Goal: Information Seeking & Learning: Check status

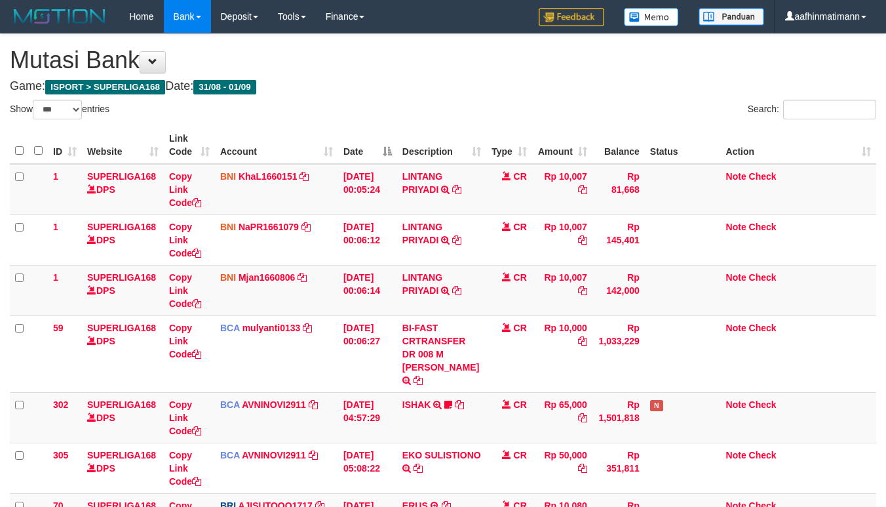
select select "***"
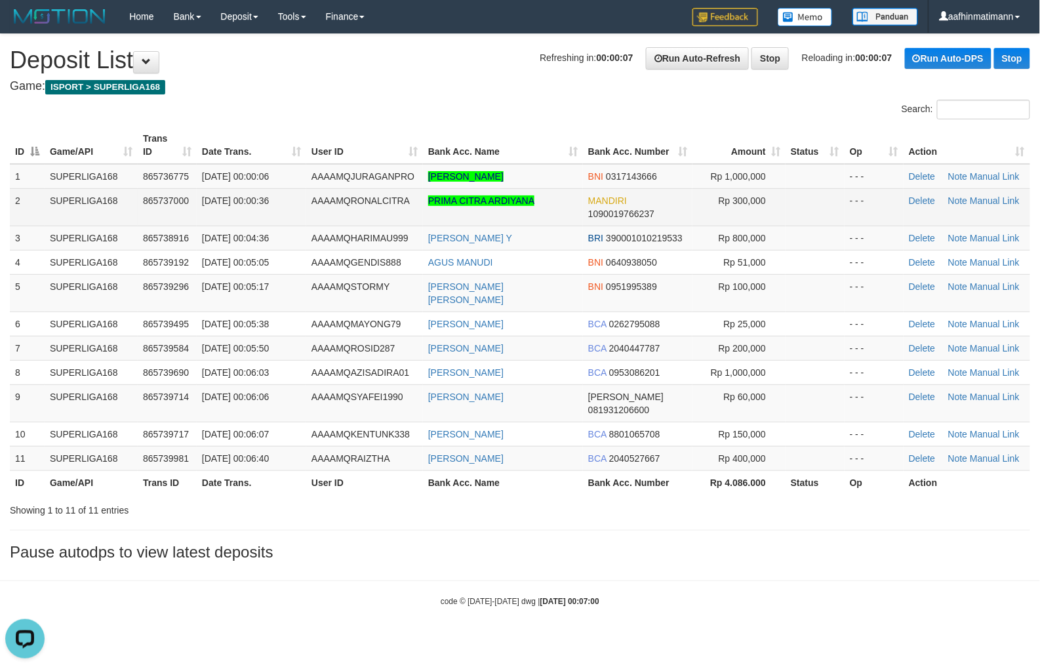
drag, startPoint x: 415, startPoint y: 102, endPoint x: 269, endPoint y: 220, distance: 187.9
click at [412, 105] on div "Search:" at bounding box center [520, 111] width 1040 height 23
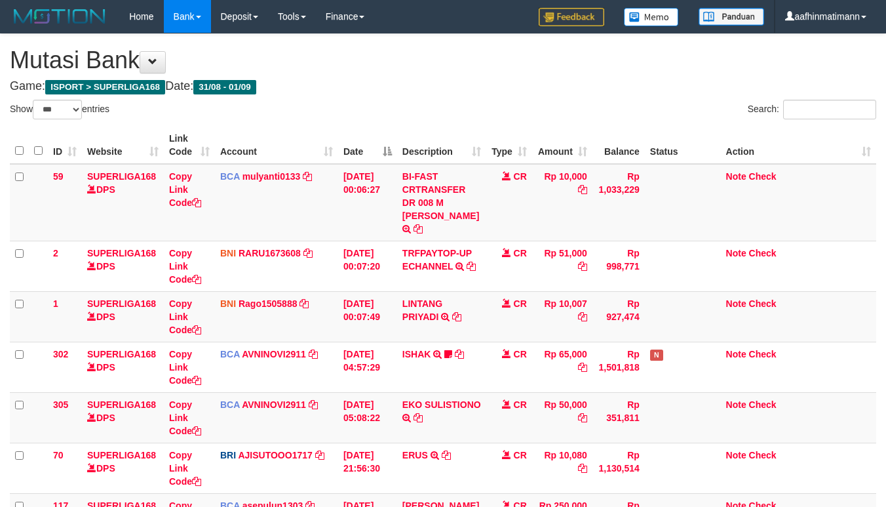
select select "***"
click at [421, 213] on td "BI-FAST CRTRANSFER DR 008 M RIZKI RAMADHAN" at bounding box center [441, 202] width 89 height 77
drag, startPoint x: 426, startPoint y: 214, endPoint x: 433, endPoint y: 226, distance: 13.3
click at [433, 225] on td "BI-FAST CRTRANSFER DR 008 M RIZKI RAMADHAN" at bounding box center [441, 202] width 89 height 77
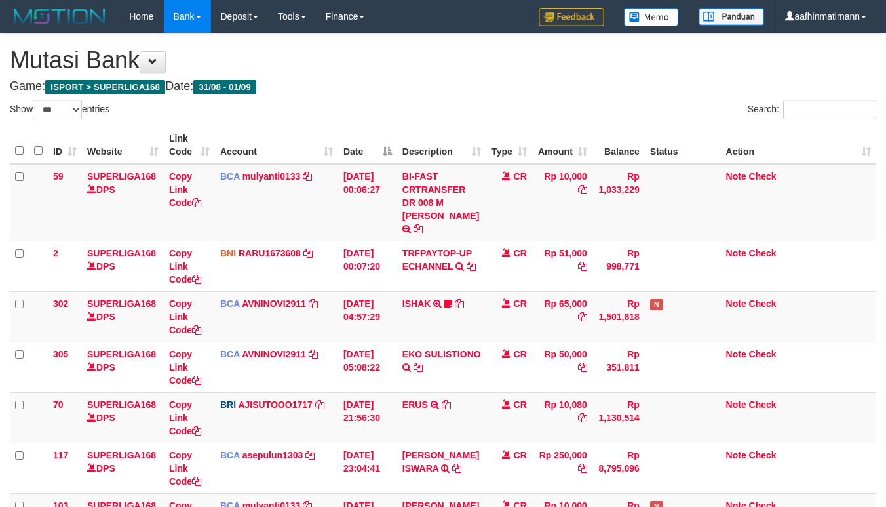
select select "***"
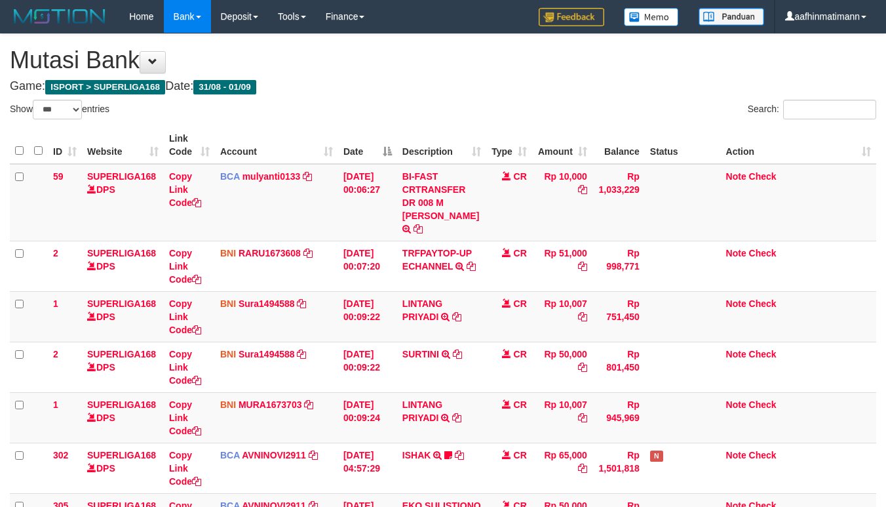
select select "***"
drag, startPoint x: 703, startPoint y: 121, endPoint x: 565, endPoint y: 55, distance: 152.8
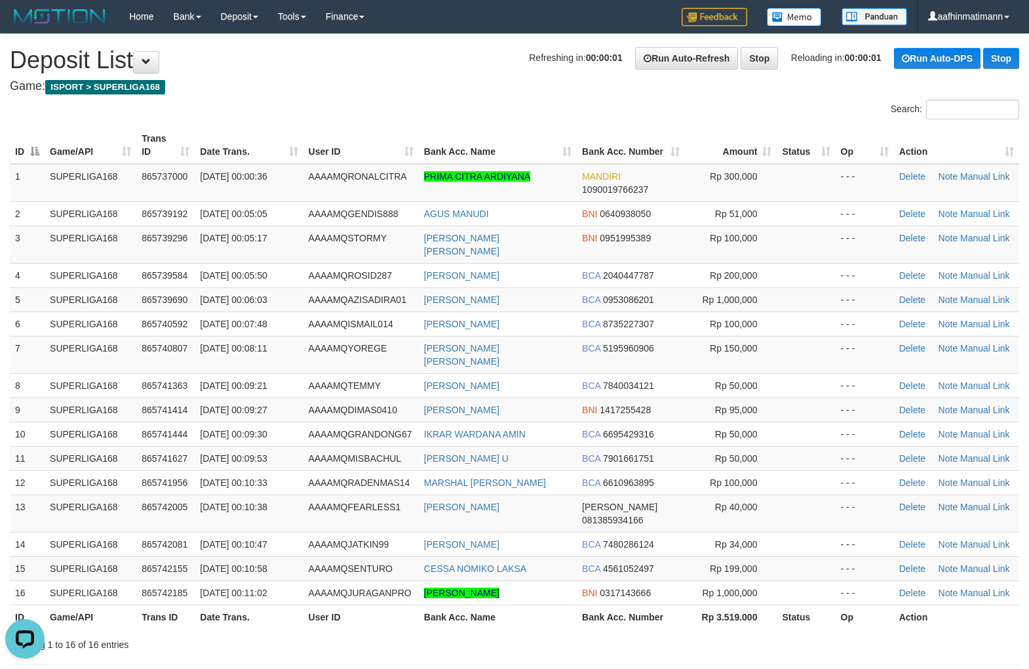
drag, startPoint x: 430, startPoint y: 75, endPoint x: 431, endPoint y: 92, distance: 16.4
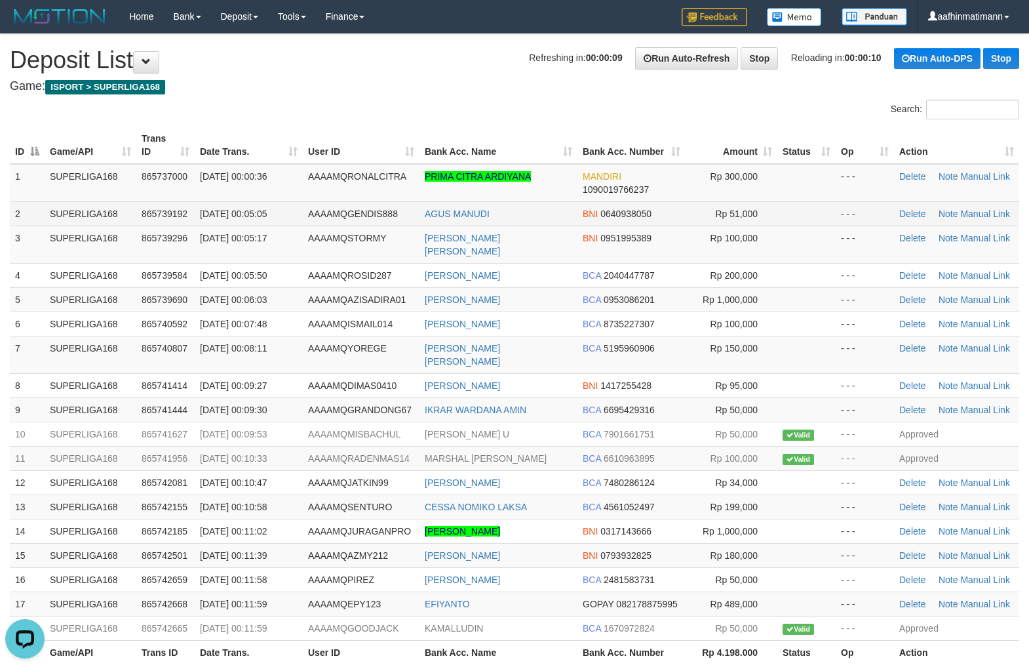
click at [267, 209] on span "[DATE] 00:05:05" at bounding box center [233, 214] width 67 height 10
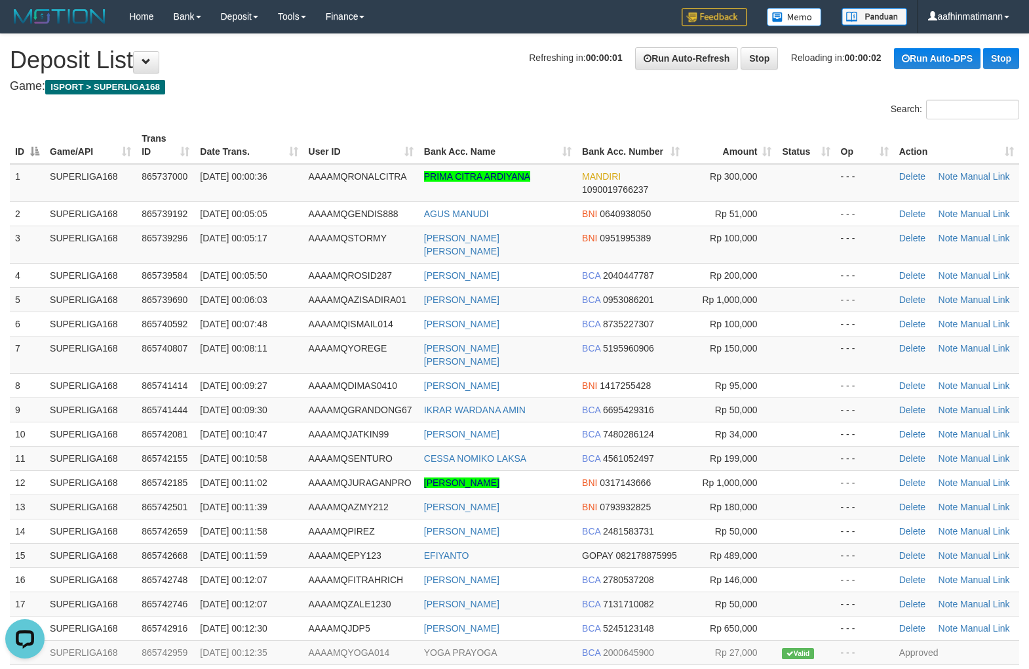
drag, startPoint x: 443, startPoint y: 68, endPoint x: 444, endPoint y: 75, distance: 8.0
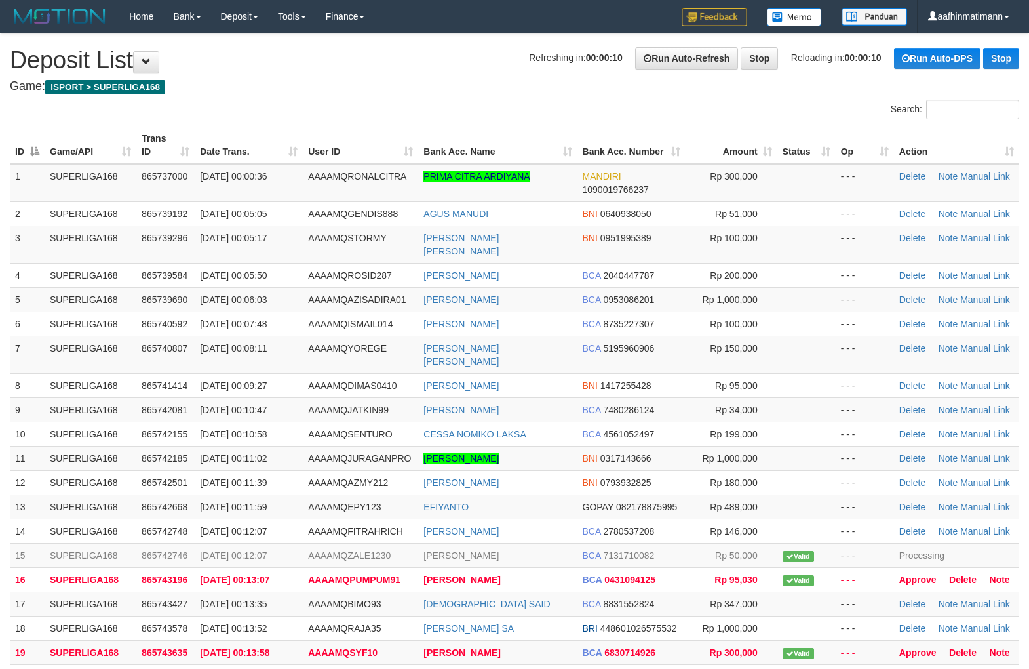
drag, startPoint x: 454, startPoint y: 69, endPoint x: 454, endPoint y: 81, distance: 11.8
click at [92, 543] on td "SUPERLIGA168" at bounding box center [91, 555] width 92 height 24
click at [479, 37] on div "**********" at bounding box center [514, 447] width 1029 height 826
click at [437, 157] on th "Bank Acc. Name" at bounding box center [497, 145] width 159 height 37
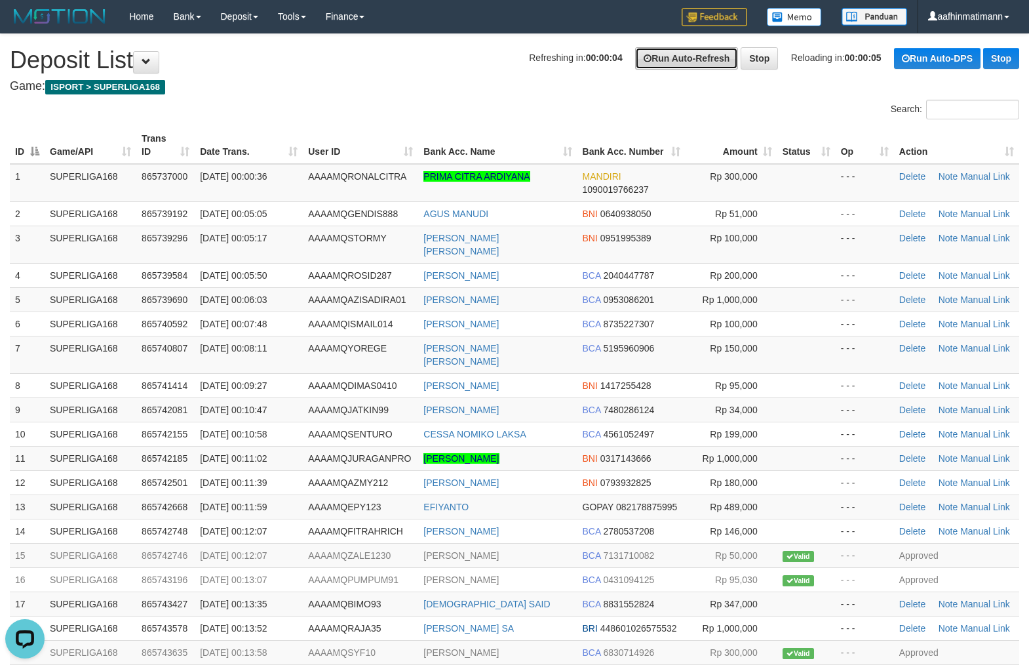
click at [644, 54] on icon at bounding box center [648, 58] width 8 height 9
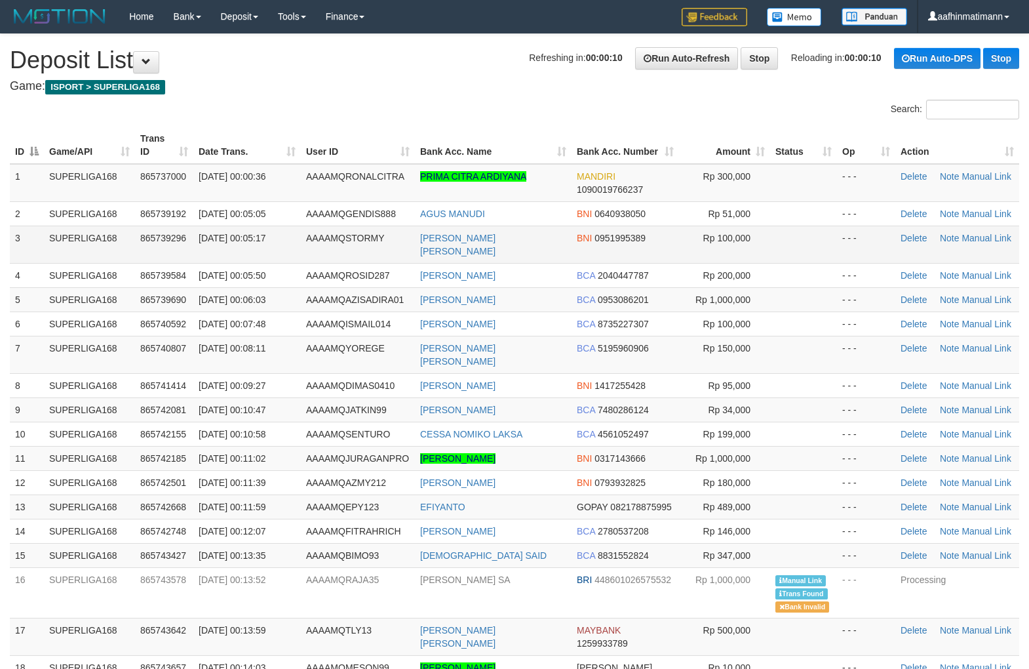
click at [121, 241] on td "SUPERLIGA168" at bounding box center [89, 244] width 91 height 37
click at [123, 237] on td "SUPERLIGA168" at bounding box center [89, 244] width 91 height 37
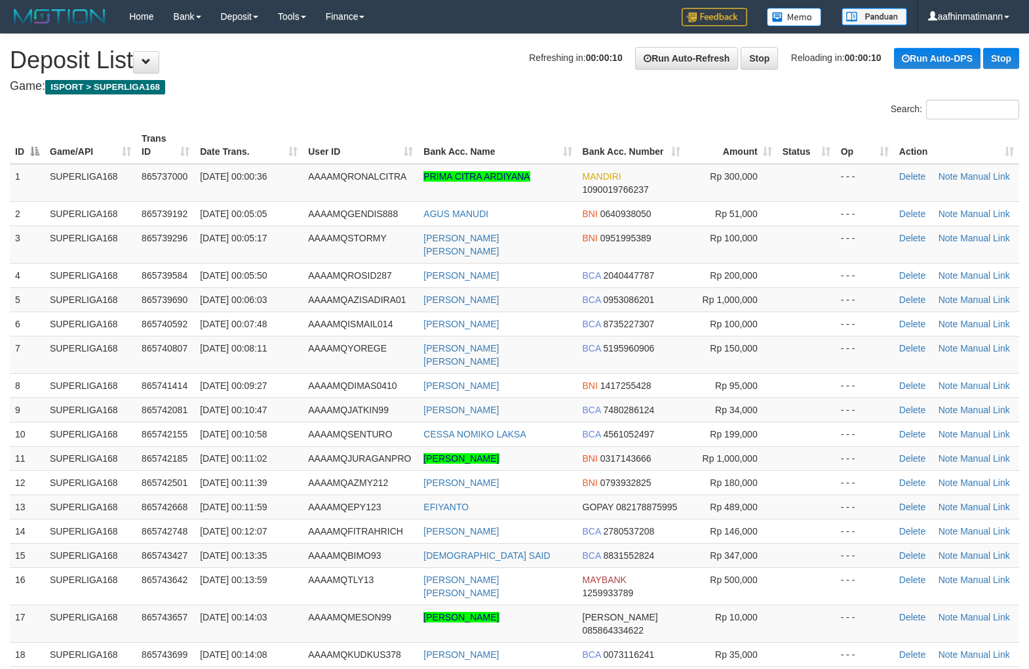
click at [197, 229] on td "[DATE] 00:05:17" at bounding box center [249, 244] width 108 height 37
drag, startPoint x: 458, startPoint y: 130, endPoint x: 409, endPoint y: 153, distance: 54.0
click at [456, 133] on th "Bank Acc. Name" at bounding box center [497, 145] width 159 height 37
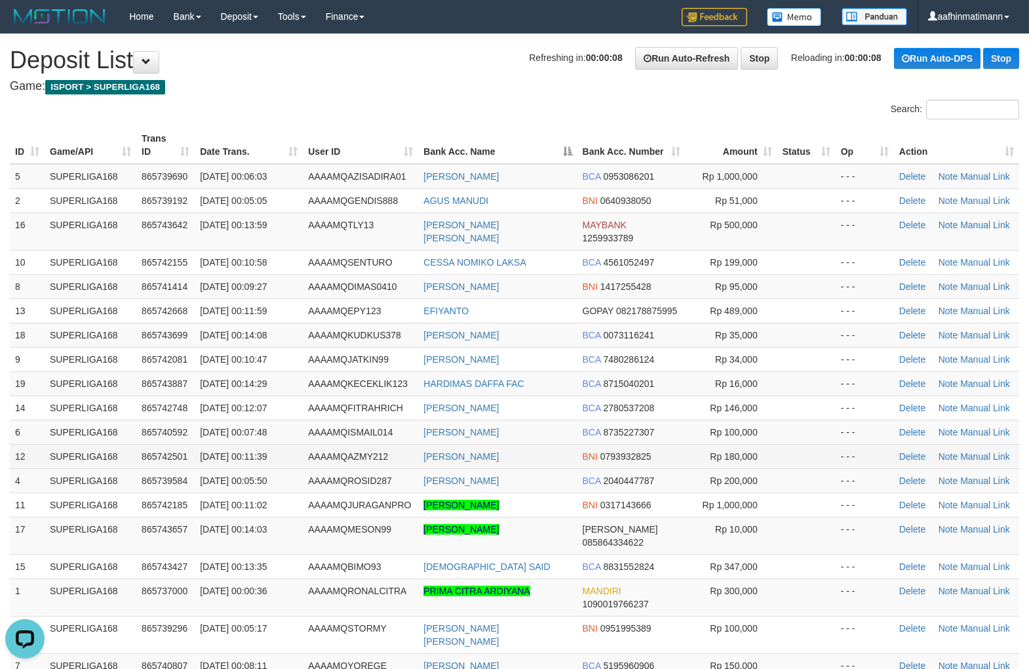
click at [222, 444] on td "[DATE] 00:11:39" at bounding box center [249, 456] width 108 height 24
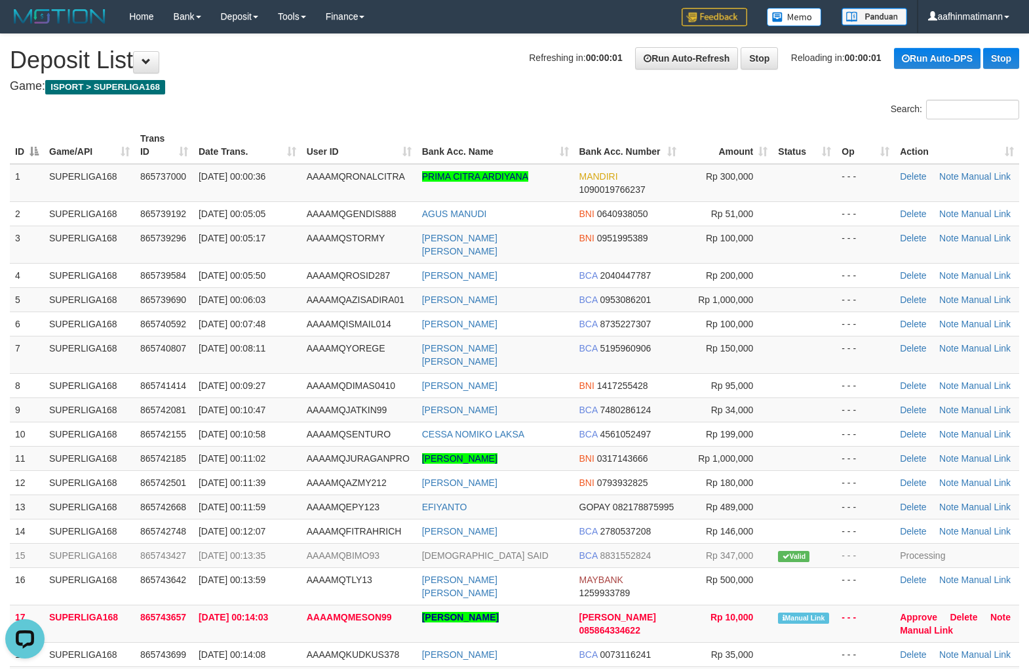
drag, startPoint x: 559, startPoint y: 73, endPoint x: 560, endPoint y: 83, distance: 9.2
drag, startPoint x: 237, startPoint y: 189, endPoint x: 252, endPoint y: 286, distance: 98.2
click at [251, 189] on td "01/09/2025 00:00:36" at bounding box center [247, 183] width 108 height 38
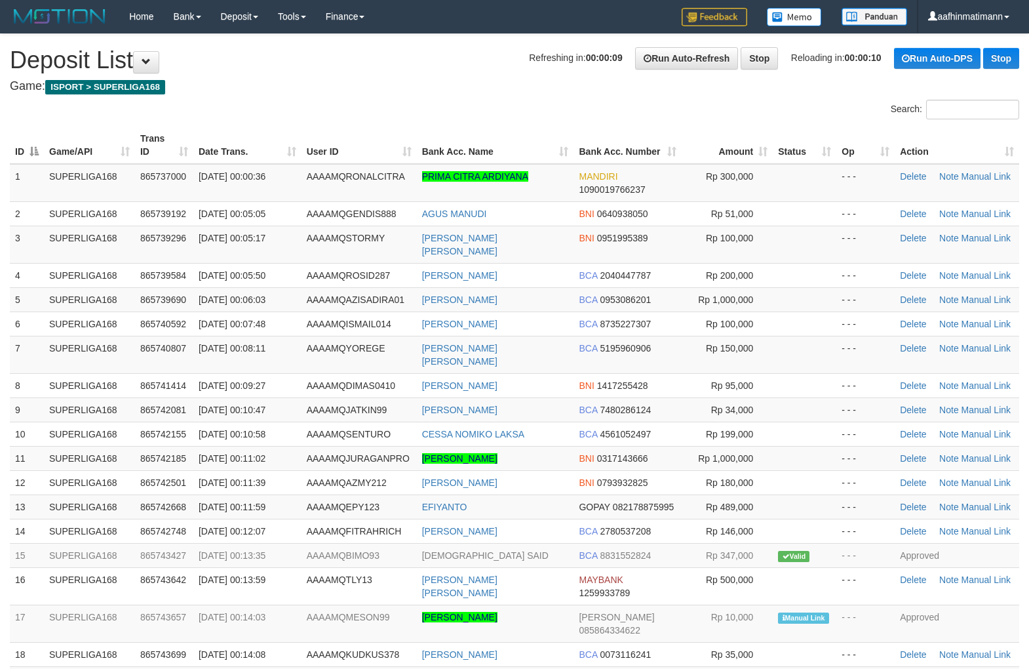
drag, startPoint x: 559, startPoint y: 125, endPoint x: 553, endPoint y: 121, distance: 7.5
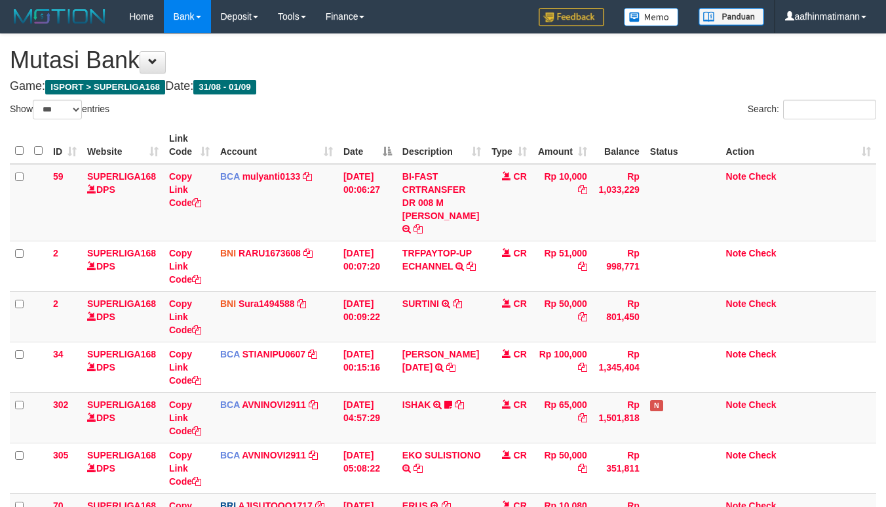
select select "***"
click at [382, 134] on th "Date" at bounding box center [367, 145] width 59 height 37
select select "***"
click at [388, 146] on th "Date" at bounding box center [367, 145] width 59 height 37
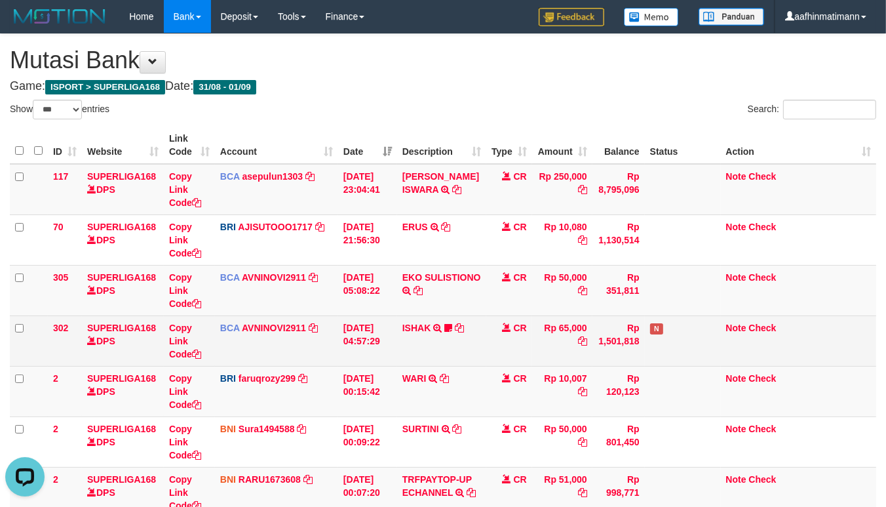
click at [405, 316] on td "ISHAK TRSF E-BANKING CR 3108/FTSCY/WS95031 65000.00ISHAK praka DI ARAHKAN ISI F…" at bounding box center [441, 340] width 89 height 50
click at [408, 318] on td "ISHAK TRSF E-BANKING CR 3108/FTSCY/WS95031 65000.00ISHAK praka DI ARAHKAN ISI F…" at bounding box center [441, 340] width 89 height 50
click at [408, 323] on link "ISHAK" at bounding box center [417, 328] width 29 height 10
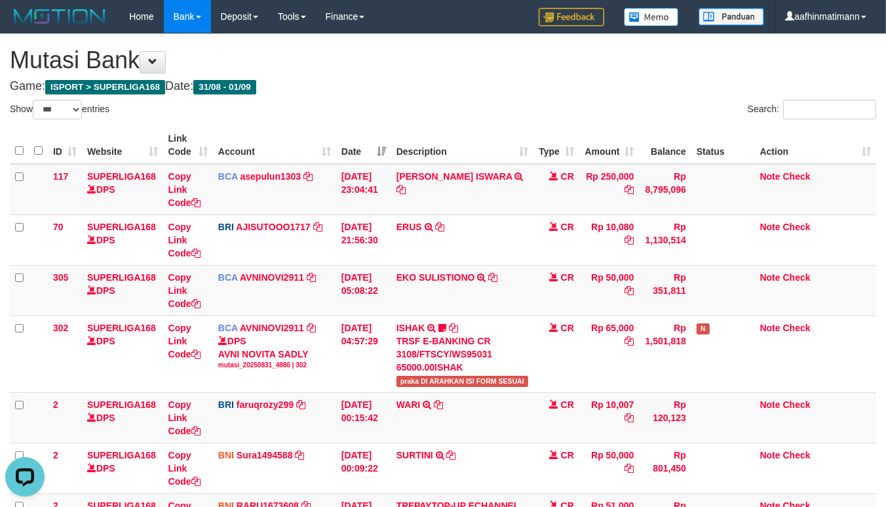
click at [402, 120] on div "Show ** ** ** *** entries" at bounding box center [222, 111] width 424 height 23
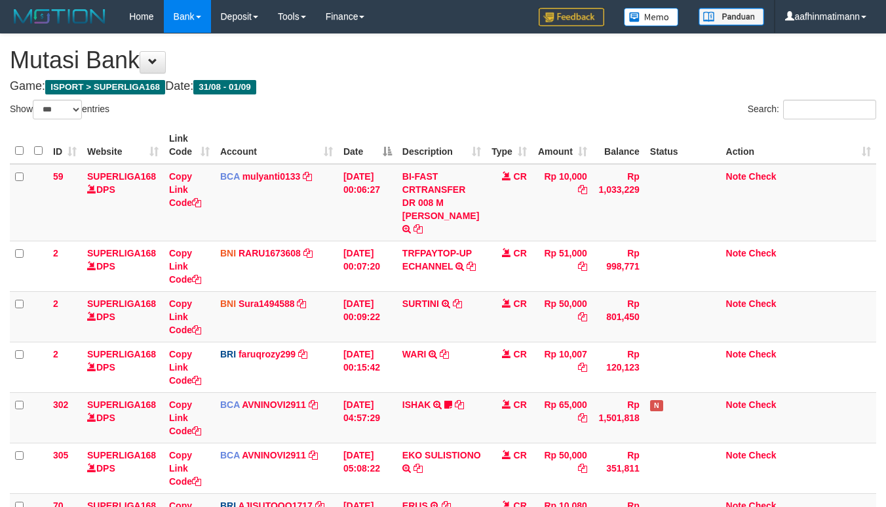
select select "***"
drag, startPoint x: 286, startPoint y: 151, endPoint x: 278, endPoint y: 154, distance: 8.3
click at [286, 151] on th "Account" at bounding box center [276, 145] width 123 height 37
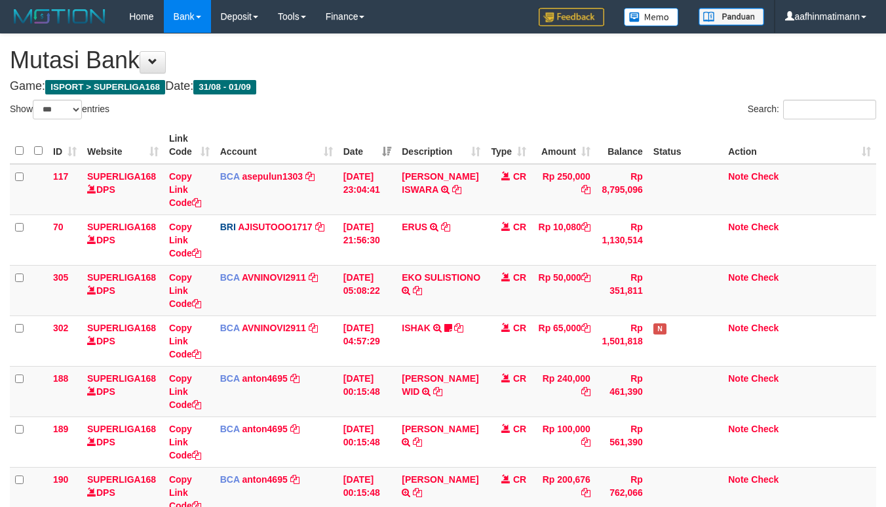
select select "***"
click at [368, 148] on th "Date" at bounding box center [367, 145] width 59 height 37
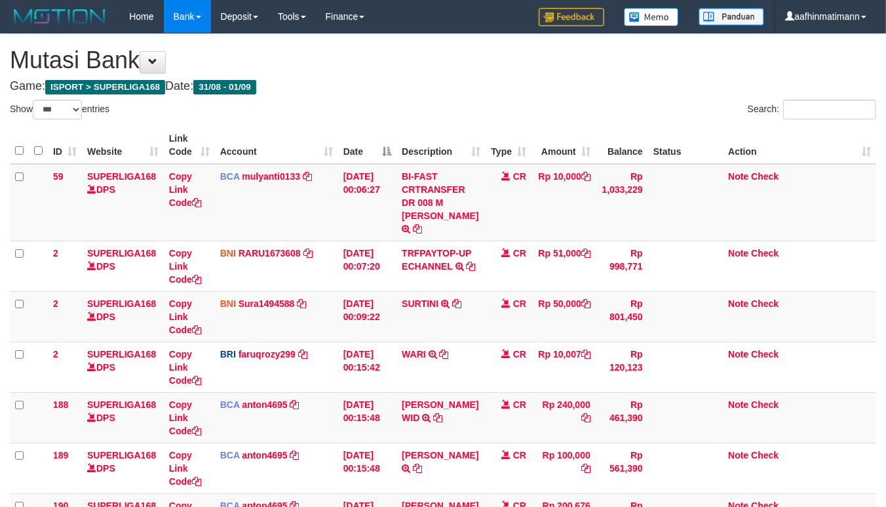
click at [368, 148] on th "Date" at bounding box center [367, 145] width 59 height 37
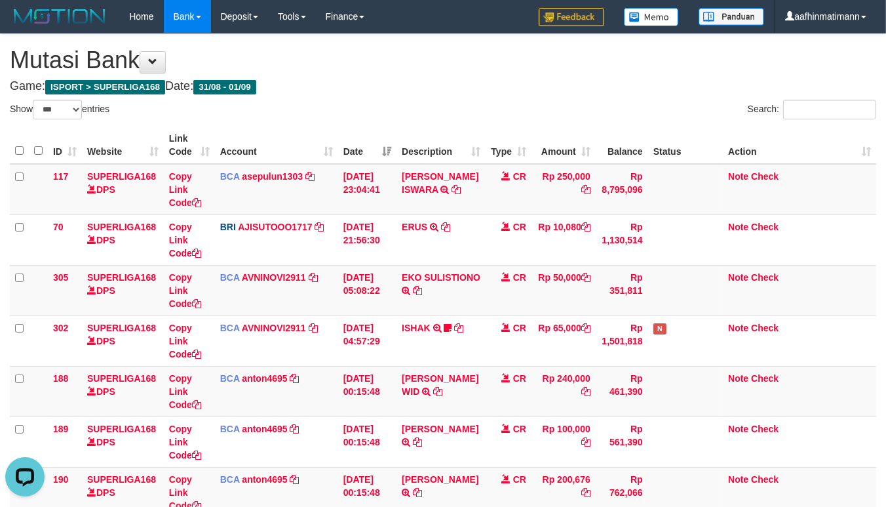
click at [528, 127] on th "Type" at bounding box center [509, 145] width 46 height 37
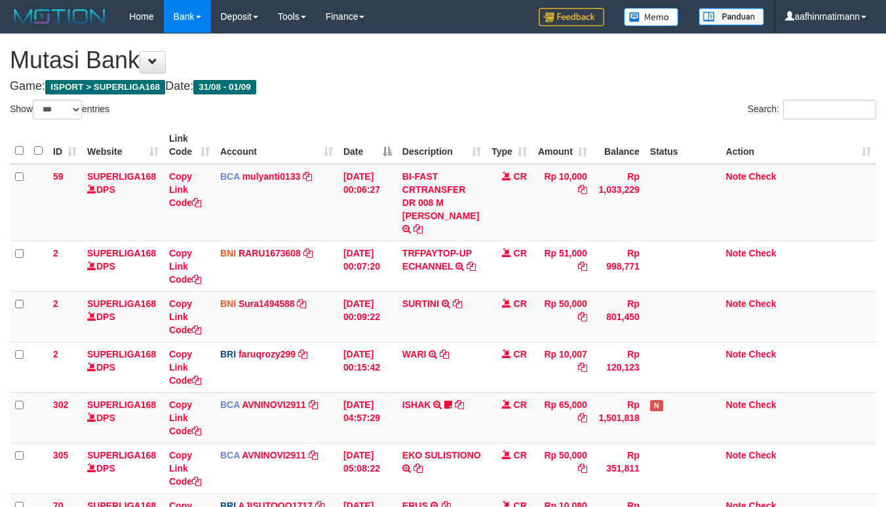
select select "***"
click at [400, 121] on div "Show ** ** ** *** entries Search: ID Website Link Code Account Date Description…" at bounding box center [443, 382] width 867 height 564
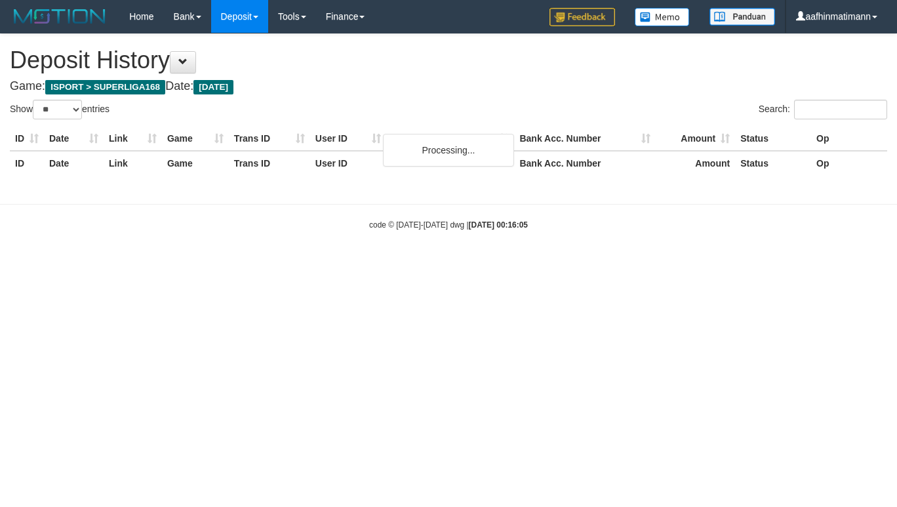
select select "**"
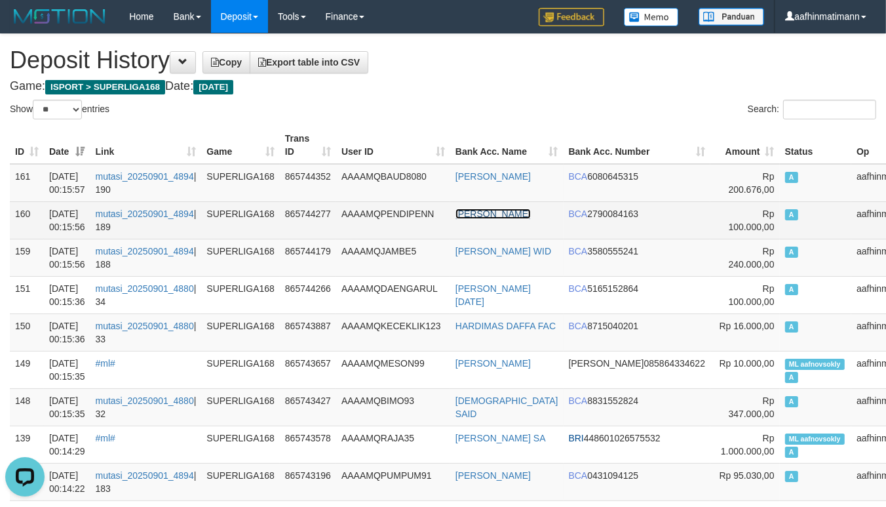
click at [515, 219] on link "HANNIVAN KURNIAWAN" at bounding box center [493, 214] width 75 height 10
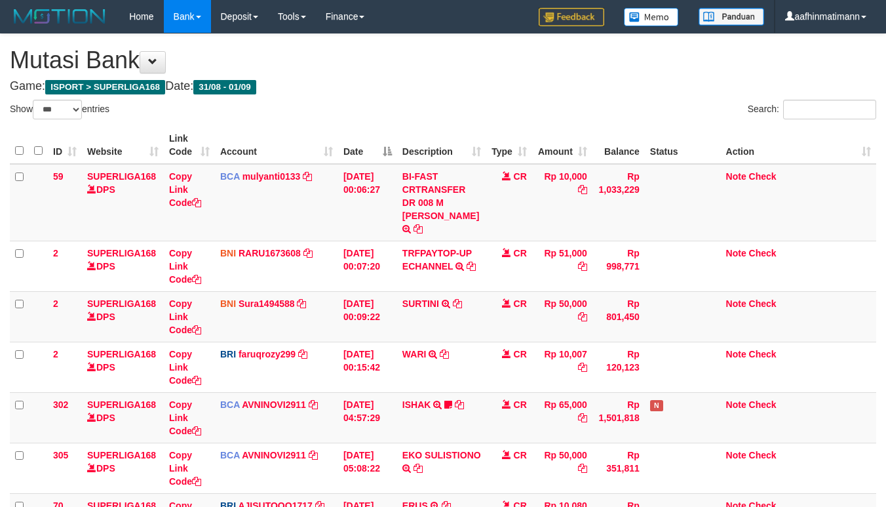
select select "***"
click at [377, 291] on td "01/09/2025 00:09:22" at bounding box center [367, 316] width 59 height 50
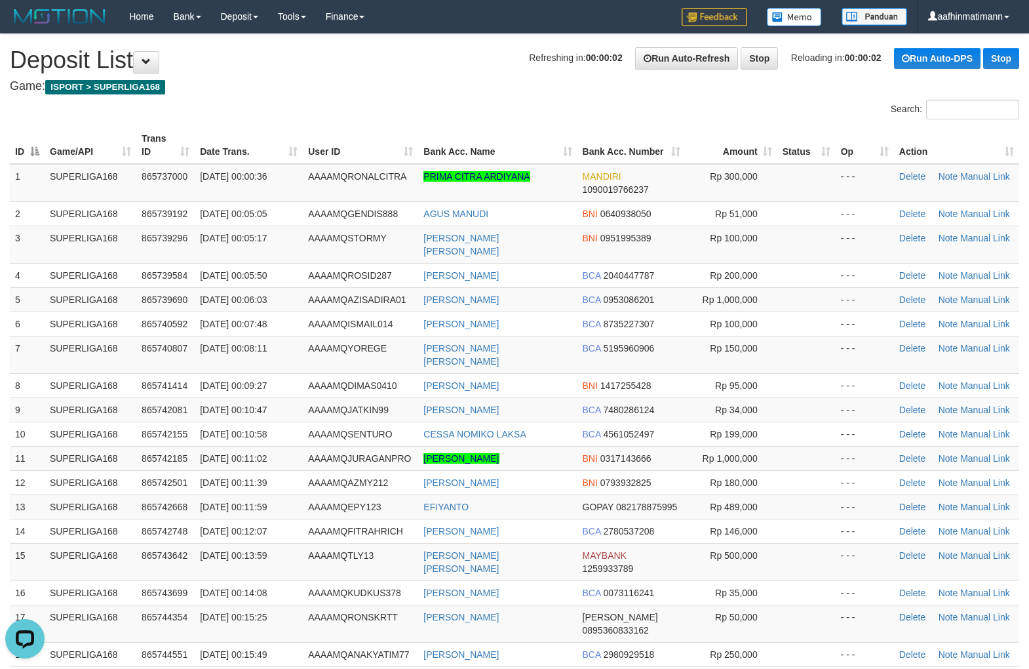
drag, startPoint x: 140, startPoint y: 258, endPoint x: 3, endPoint y: 243, distance: 138.6
click at [129, 264] on tr "4 SUPERLIGA168 865739584 [DATE] 00:05:50 AAAAMQROSID287 [PERSON_NAME] BCA 20404…" at bounding box center [515, 275] width 1010 height 24
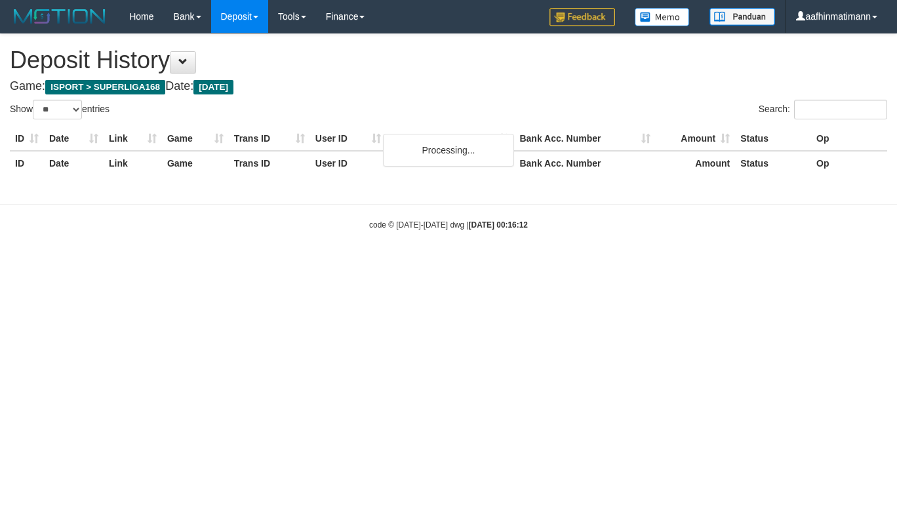
select select "**"
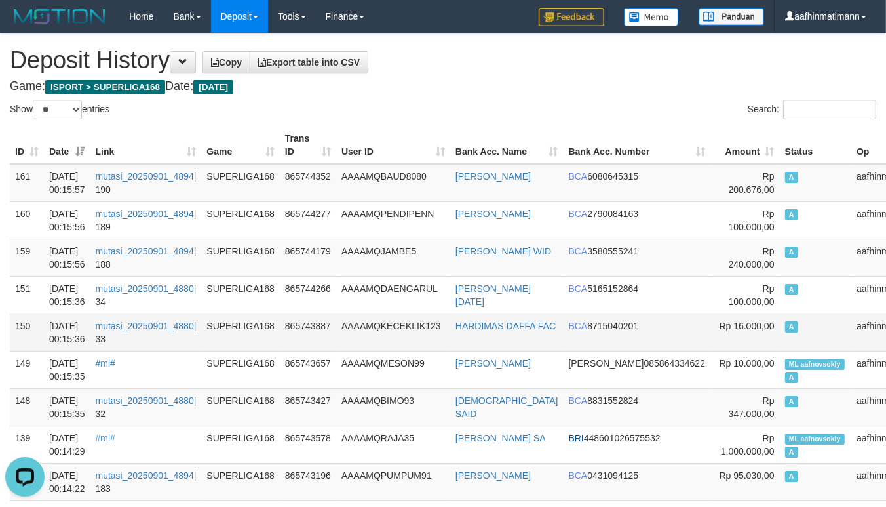
click at [262, 325] on td "SUPERLIGA168" at bounding box center [240, 331] width 79 height 37
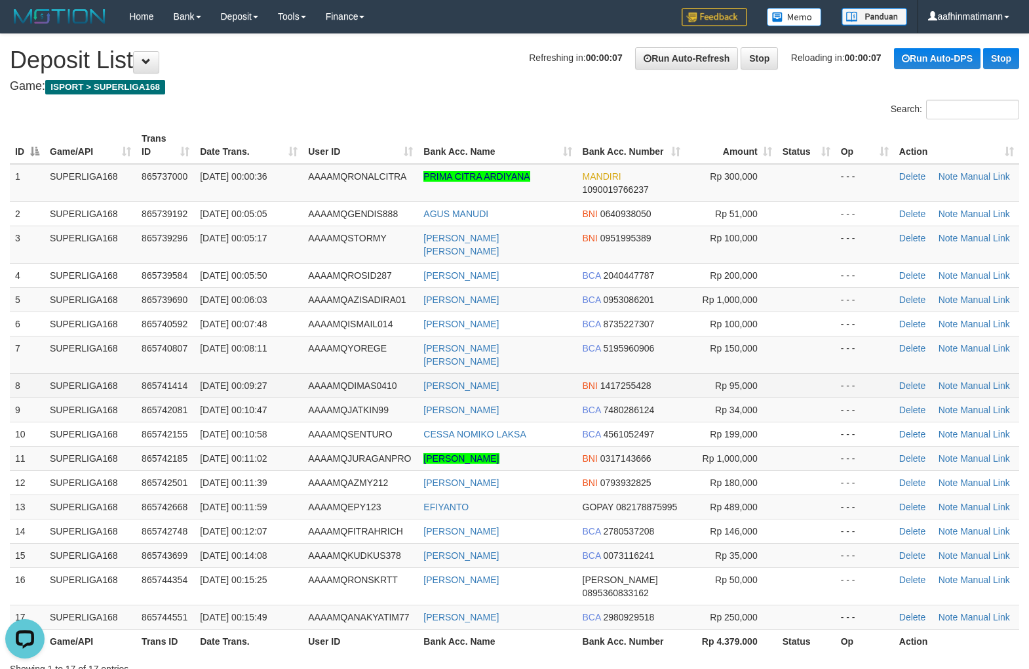
click at [248, 380] on span "[DATE] 00:09:27" at bounding box center [233, 385] width 67 height 10
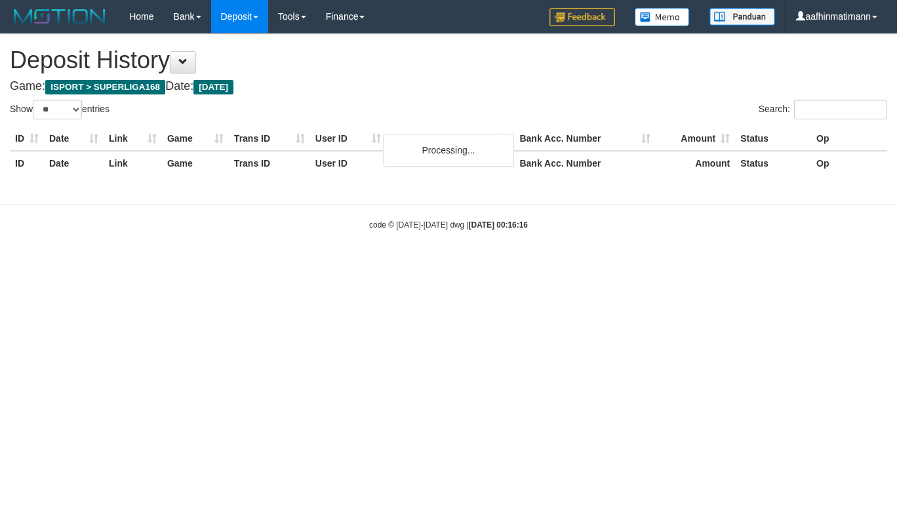
select select "**"
click at [316, 113] on div "Show ** ** ** *** entries" at bounding box center [224, 111] width 429 height 23
select select "**"
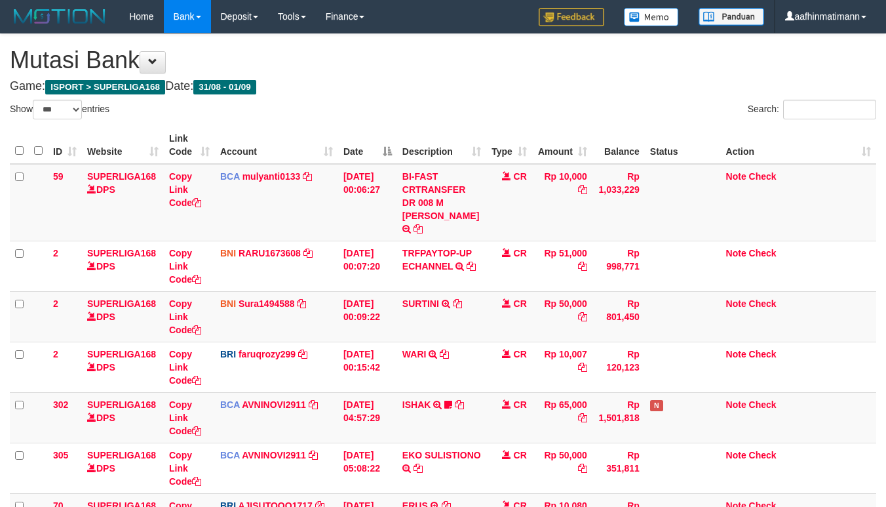
select select "***"
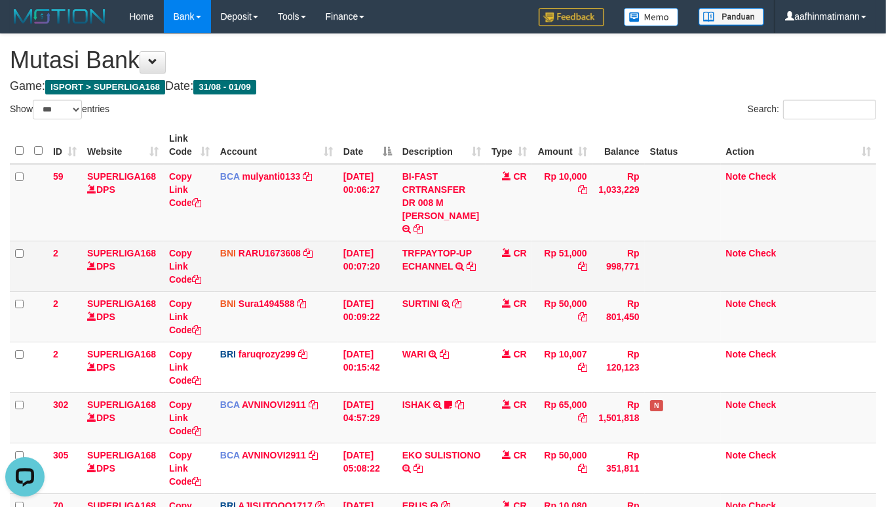
drag, startPoint x: 270, startPoint y: 92, endPoint x: 100, endPoint y: 245, distance: 228.0
click at [266, 100] on div "**********" at bounding box center [443, 359] width 886 height 651
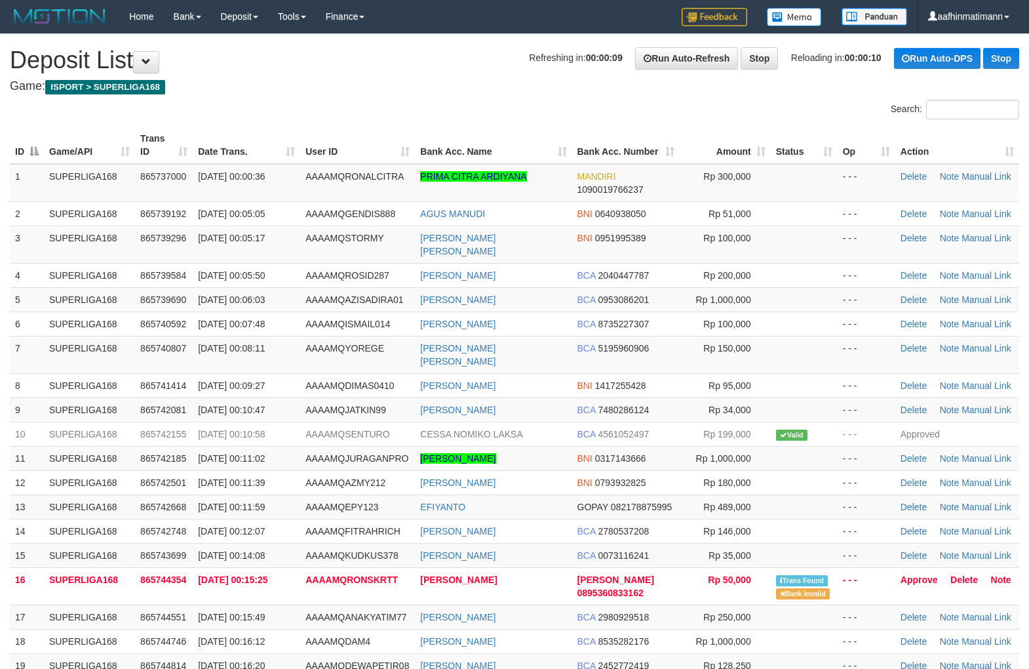
click at [435, 106] on div "Search:" at bounding box center [514, 111] width 1029 height 23
click at [434, 112] on div "Search:" at bounding box center [514, 111] width 1029 height 23
click at [433, 112] on div "Search:" at bounding box center [514, 111] width 1029 height 23
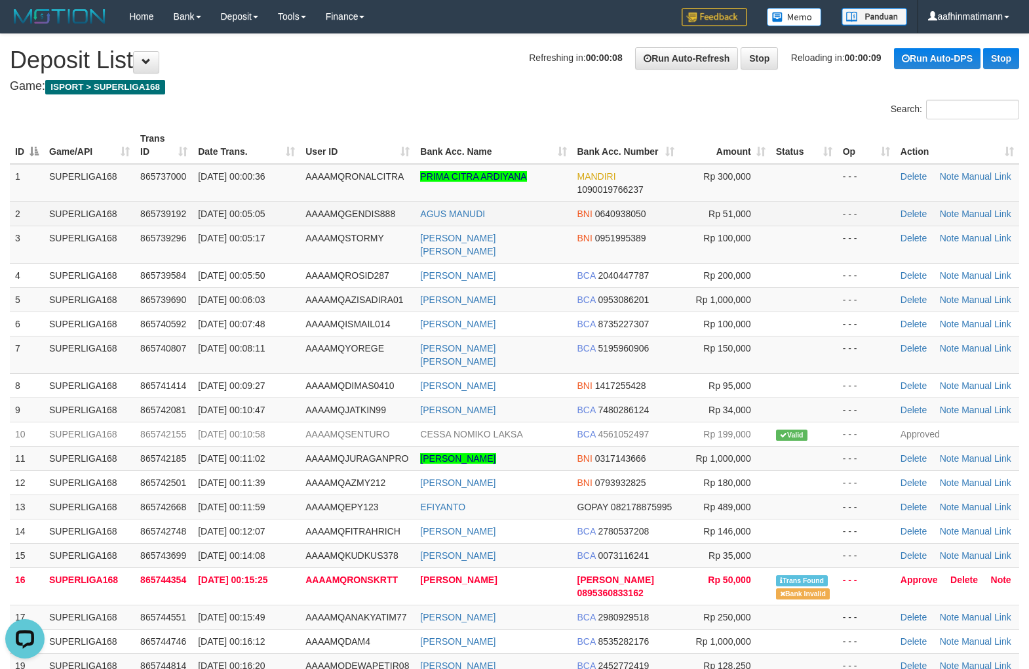
click at [349, 205] on td "AAAAMQGENDIS888" at bounding box center [357, 213] width 115 height 24
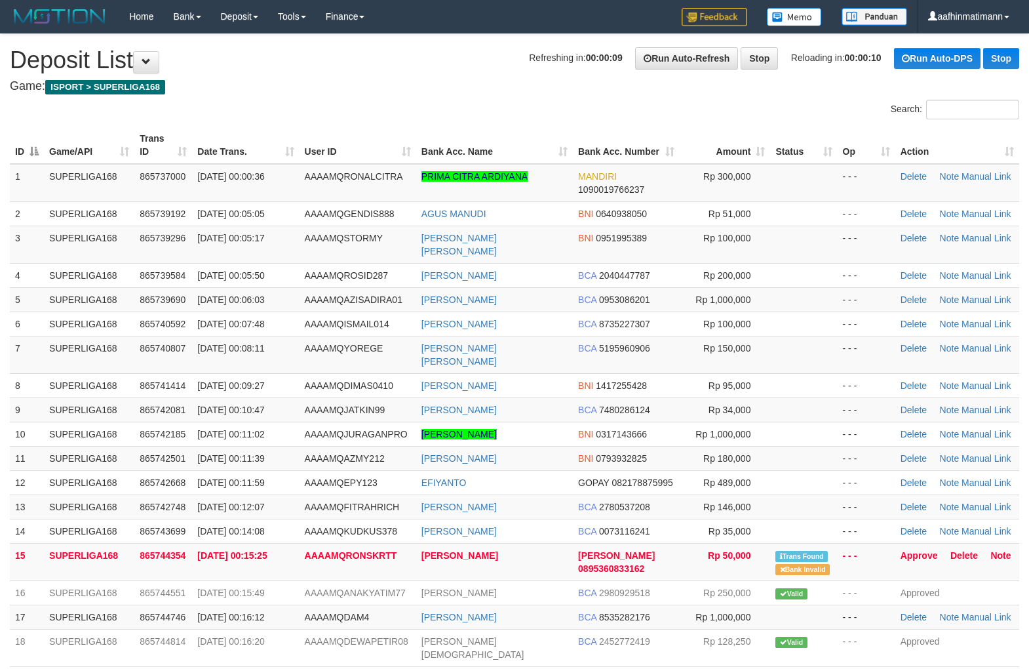
drag, startPoint x: 565, startPoint y: 100, endPoint x: 217, endPoint y: 114, distance: 348.5
click at [562, 101] on div "Search:" at bounding box center [772, 111] width 495 height 23
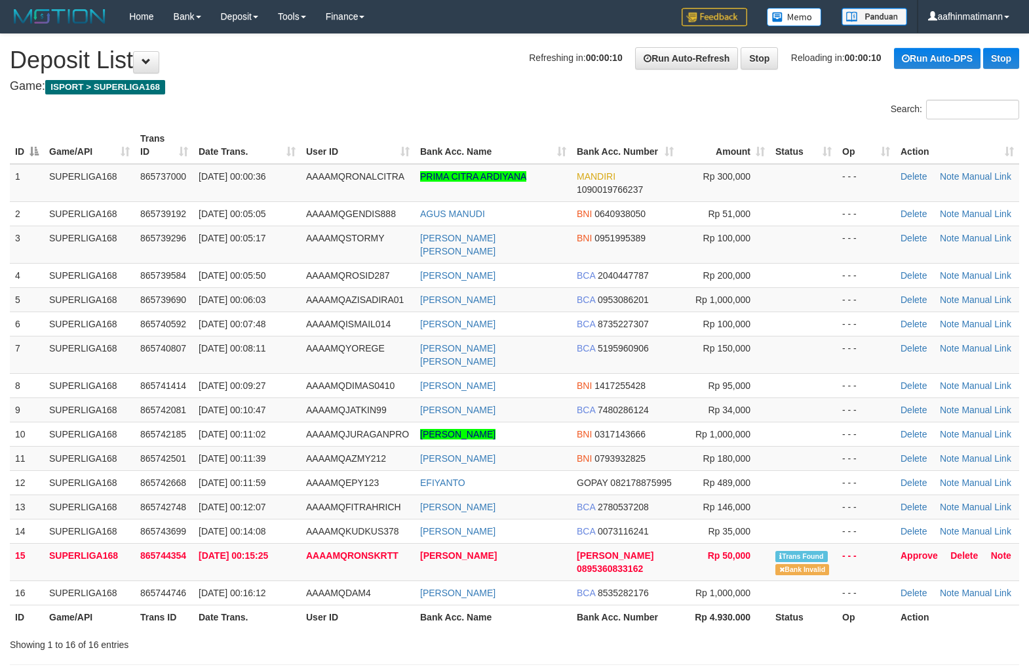
click at [448, 120] on div "Search:" at bounding box center [514, 111] width 1029 height 23
drag, startPoint x: 127, startPoint y: 300, endPoint x: 157, endPoint y: 296, distance: 31.1
click at [132, 311] on td "SUPERLIGA168" at bounding box center [89, 323] width 91 height 24
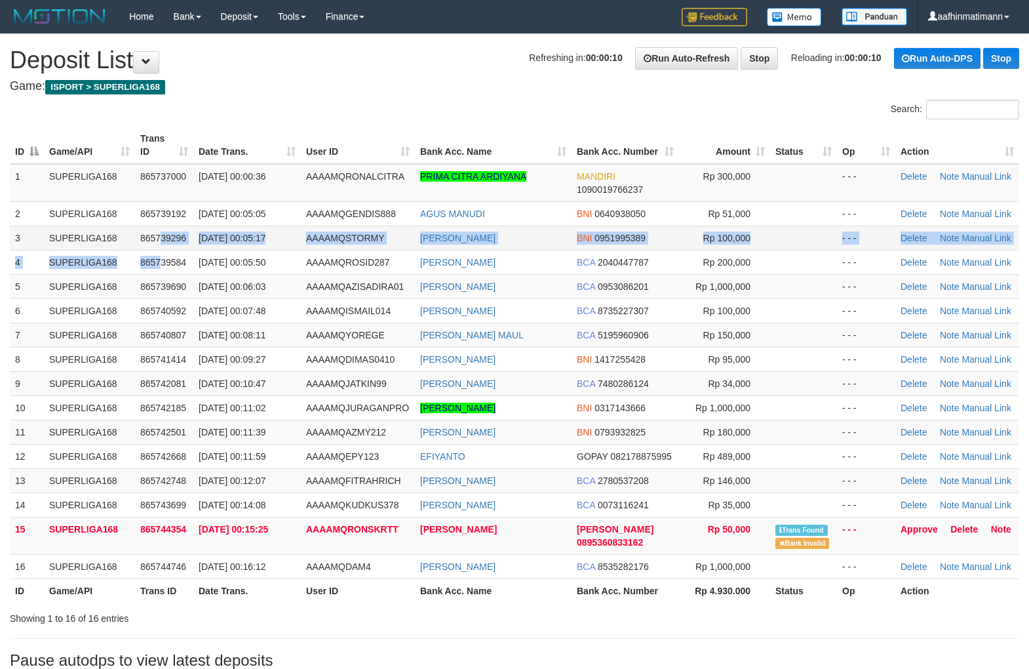
click at [159, 247] on tbody "1 SUPERLIGA168 865737000 [DATE] 00:00:36 AAAAMQRONALCITRA PRIMA CITRA [PERSON_N…" at bounding box center [515, 371] width 1010 height 415
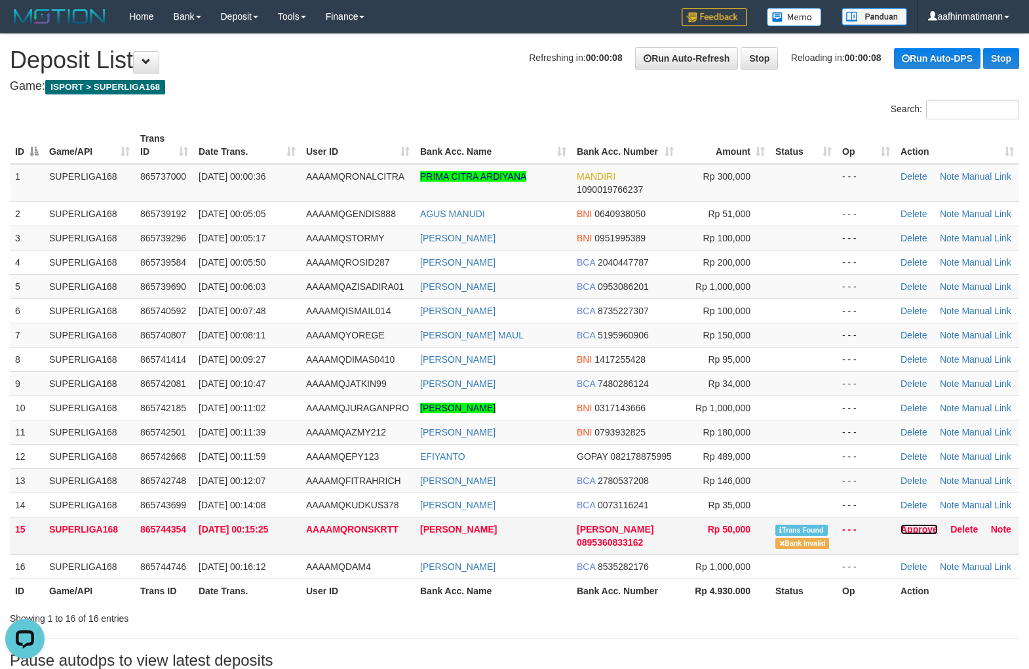
click at [921, 528] on link "Approve" at bounding box center [919, 529] width 37 height 10
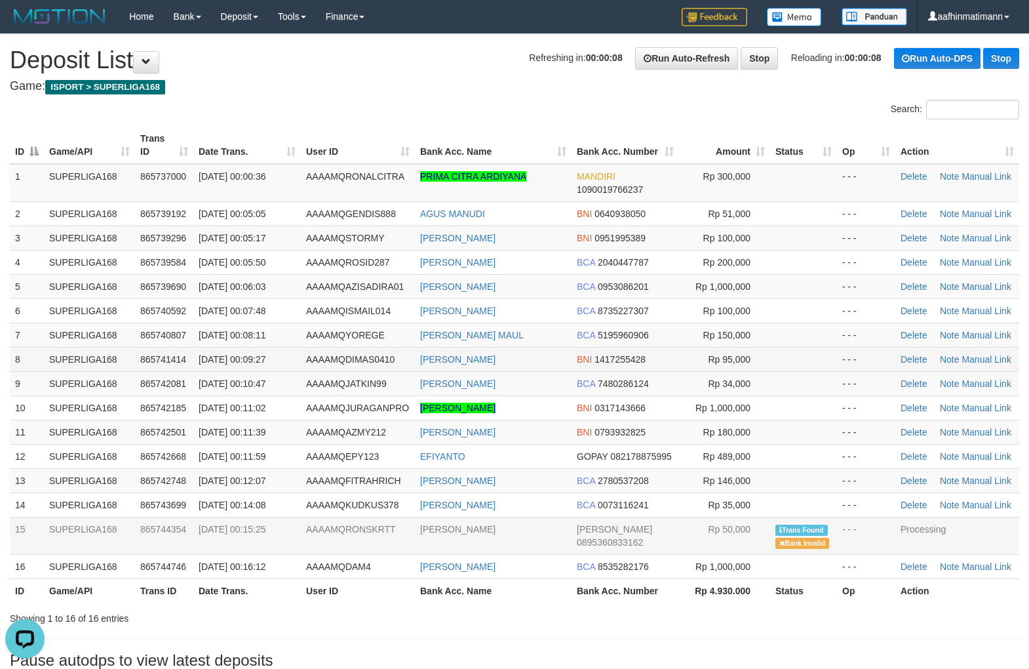
click at [197, 370] on td "[DATE] 00:09:27" at bounding box center [247, 359] width 108 height 24
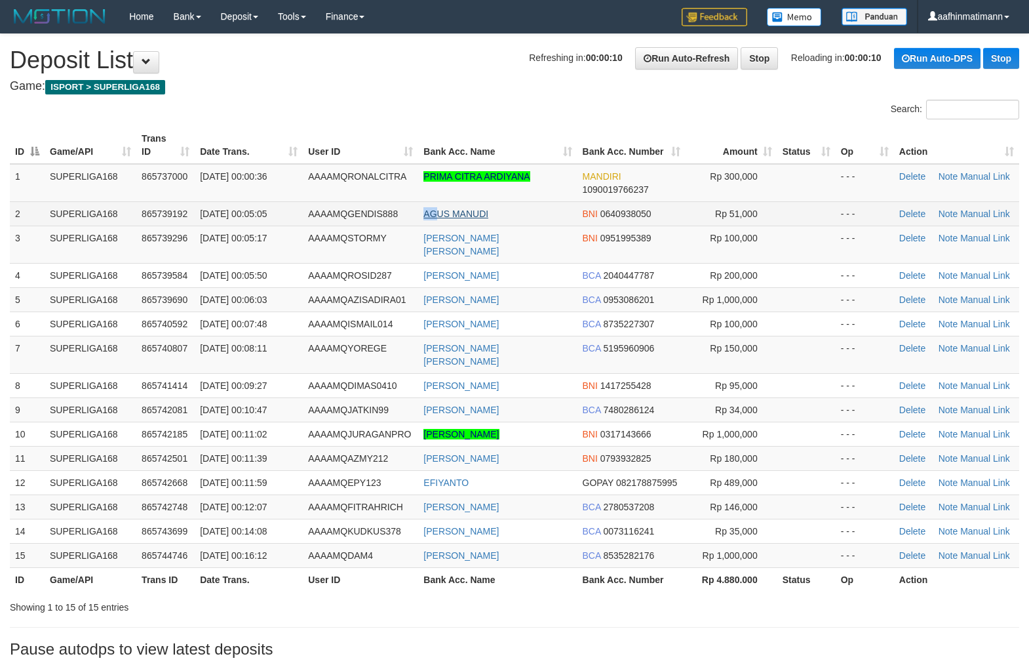
click at [424, 214] on td "AGUS MANUDI" at bounding box center [497, 213] width 159 height 24
click at [420, 211] on td "AGUS MANUDI" at bounding box center [497, 213] width 159 height 24
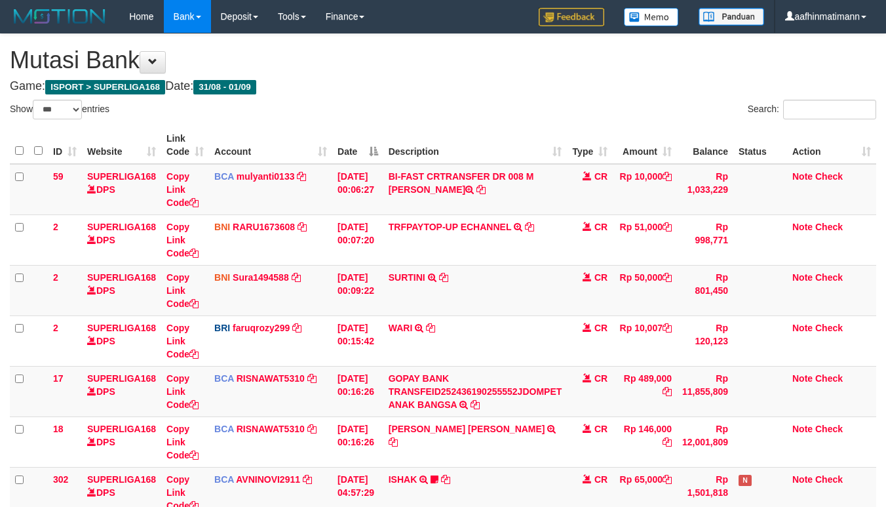
select select "***"
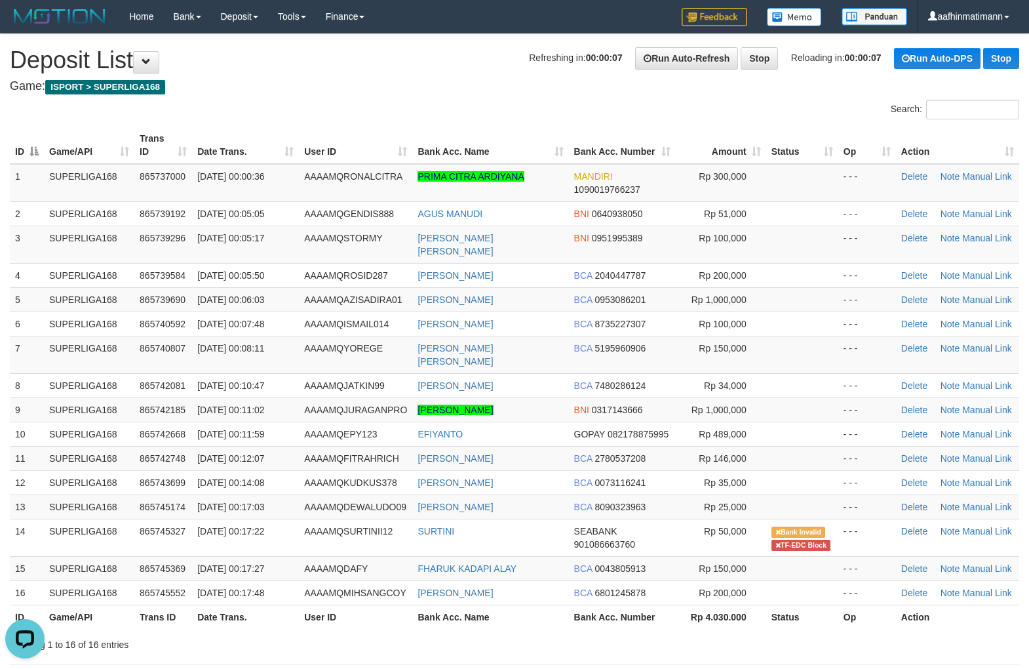
click at [396, 107] on div "Search:" at bounding box center [514, 111] width 1029 height 23
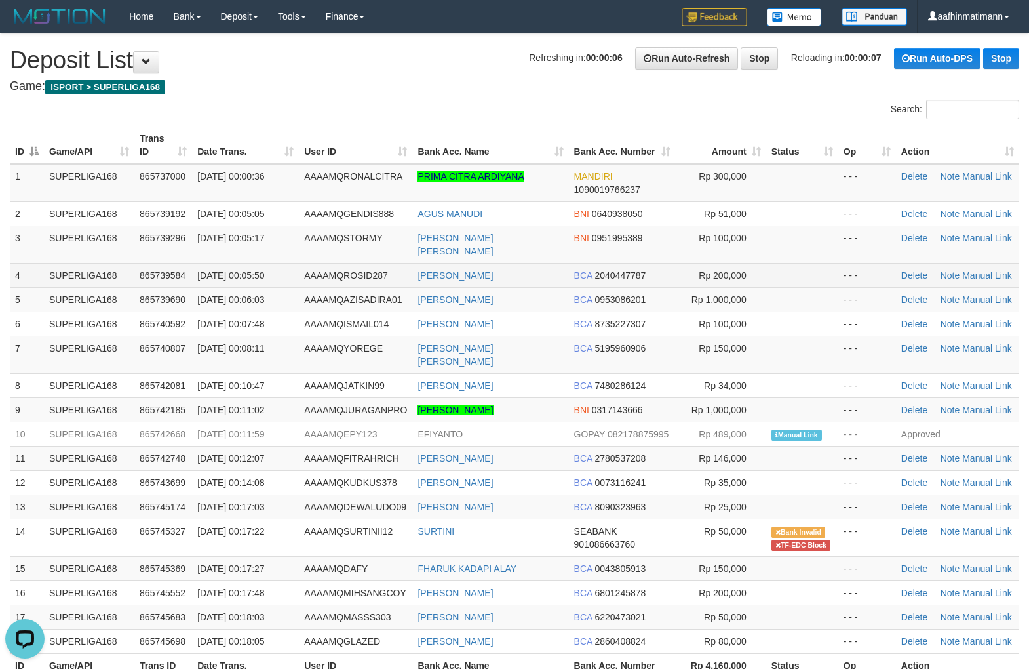
click at [264, 270] on span "[DATE] 00:05:50" at bounding box center [230, 275] width 67 height 10
click at [266, 266] on td "[DATE] 00:05:50" at bounding box center [245, 275] width 107 height 24
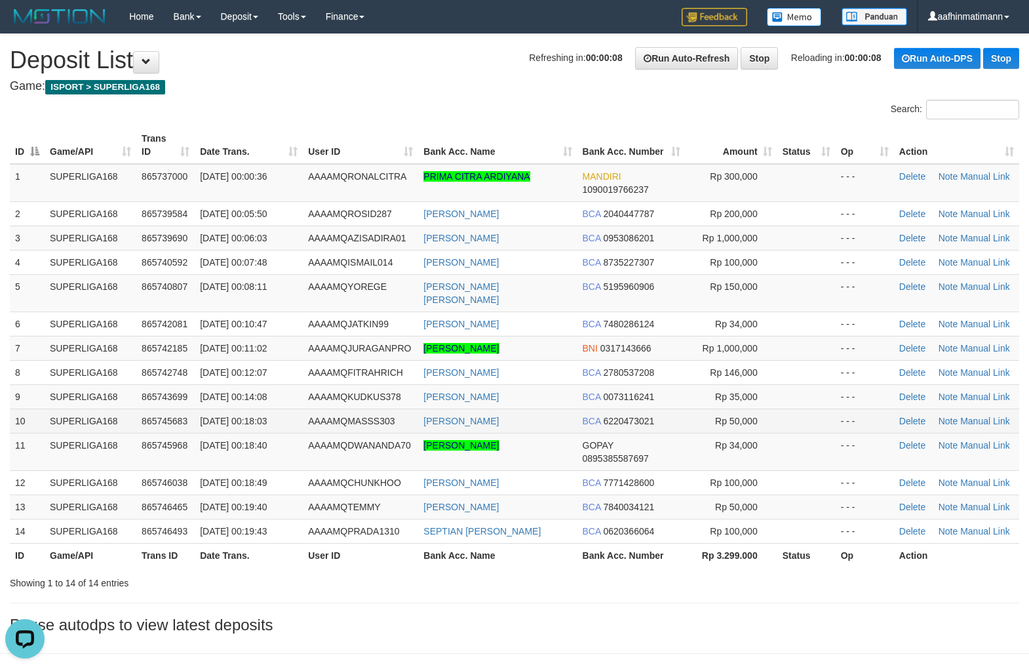
click at [158, 417] on td "865745683" at bounding box center [165, 420] width 58 height 24
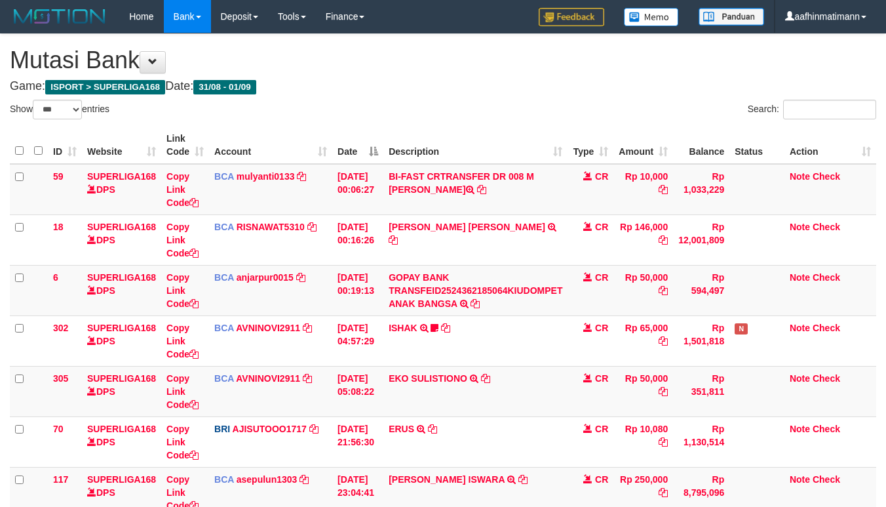
select select "***"
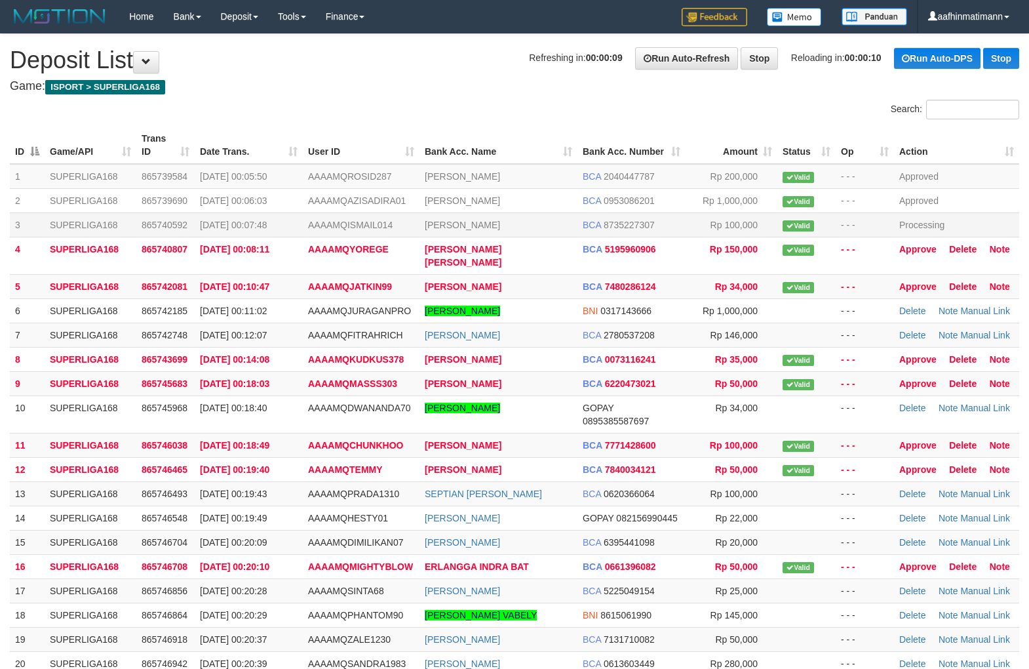
click at [671, 232] on td "BCA 8735227307" at bounding box center [632, 224] width 108 height 24
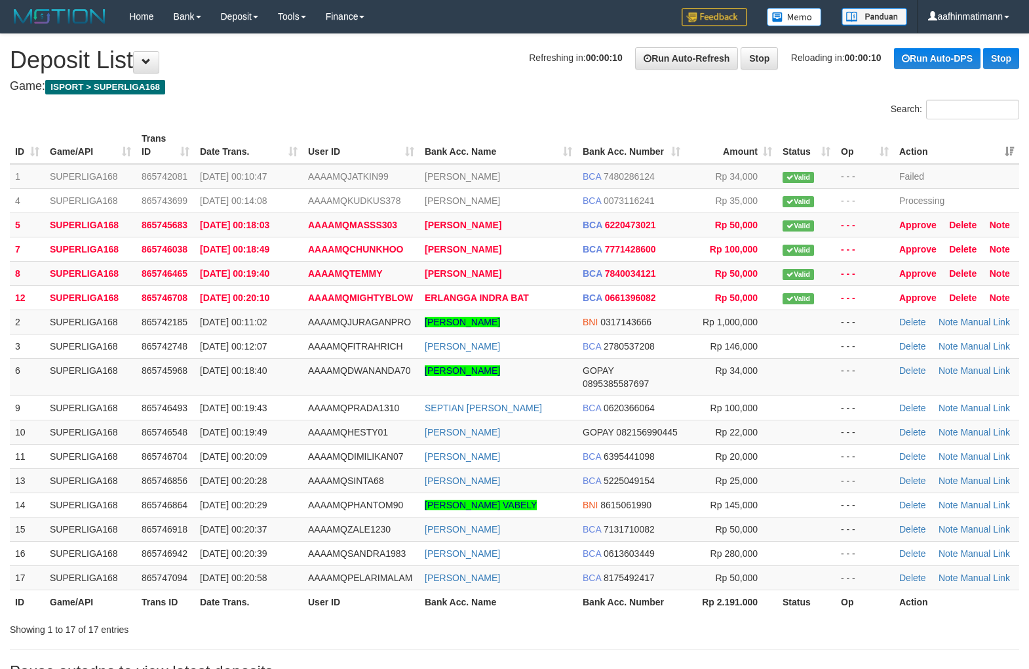
click at [1014, 136] on th "Action" at bounding box center [956, 145] width 125 height 37
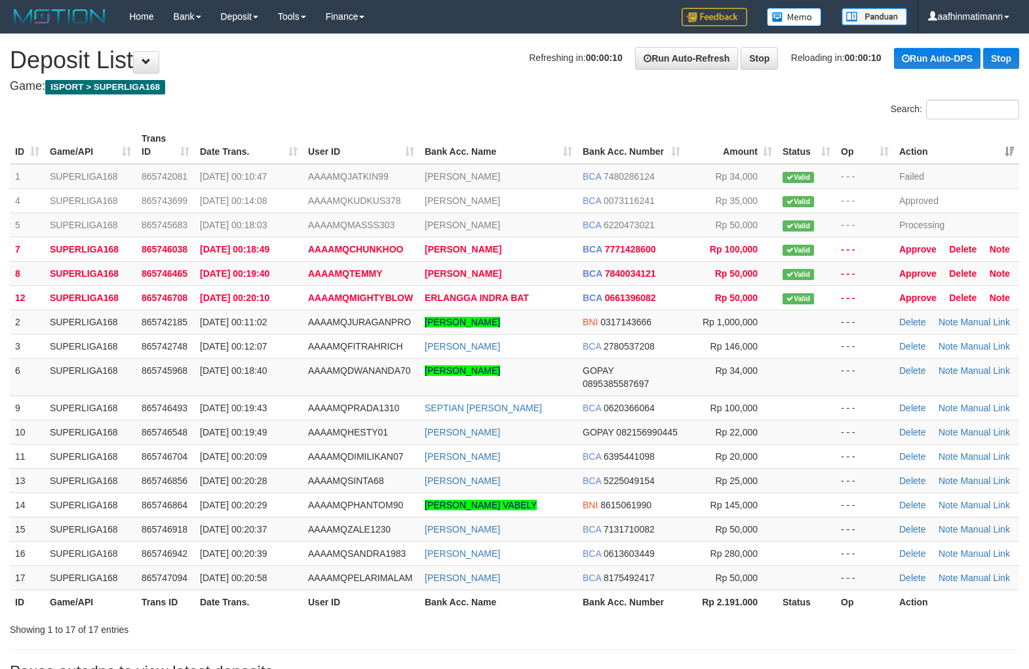
click at [1014, 136] on th "Action" at bounding box center [956, 145] width 125 height 37
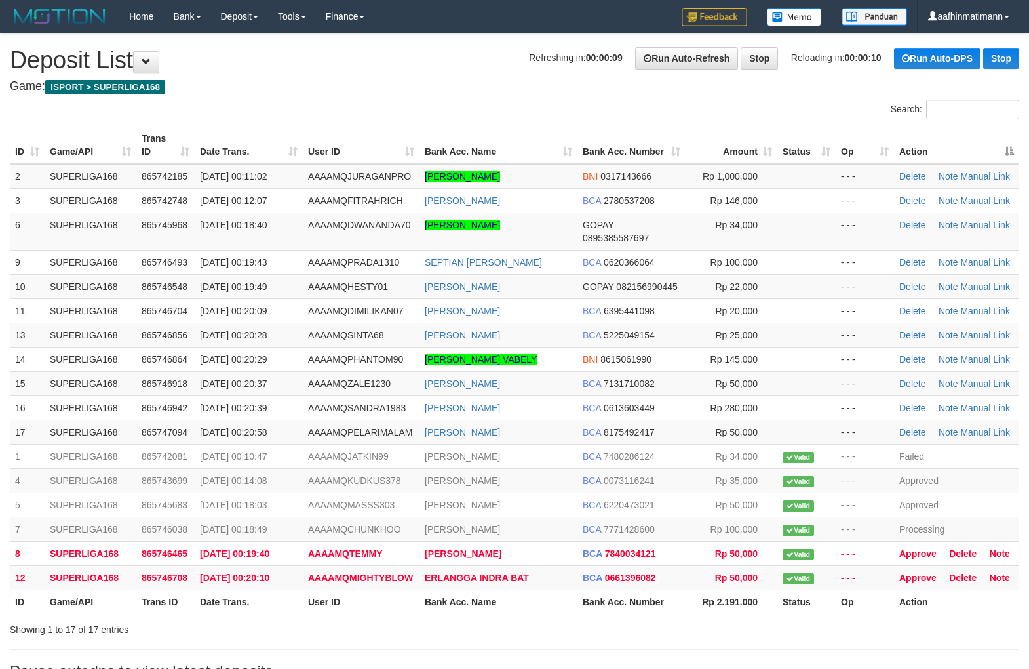
click at [1012, 123] on div "ID Game/API Trans ID Date Trans. User ID Bank Acc. Name Bank Acc. Number Amount…" at bounding box center [514, 370] width 1029 height 495
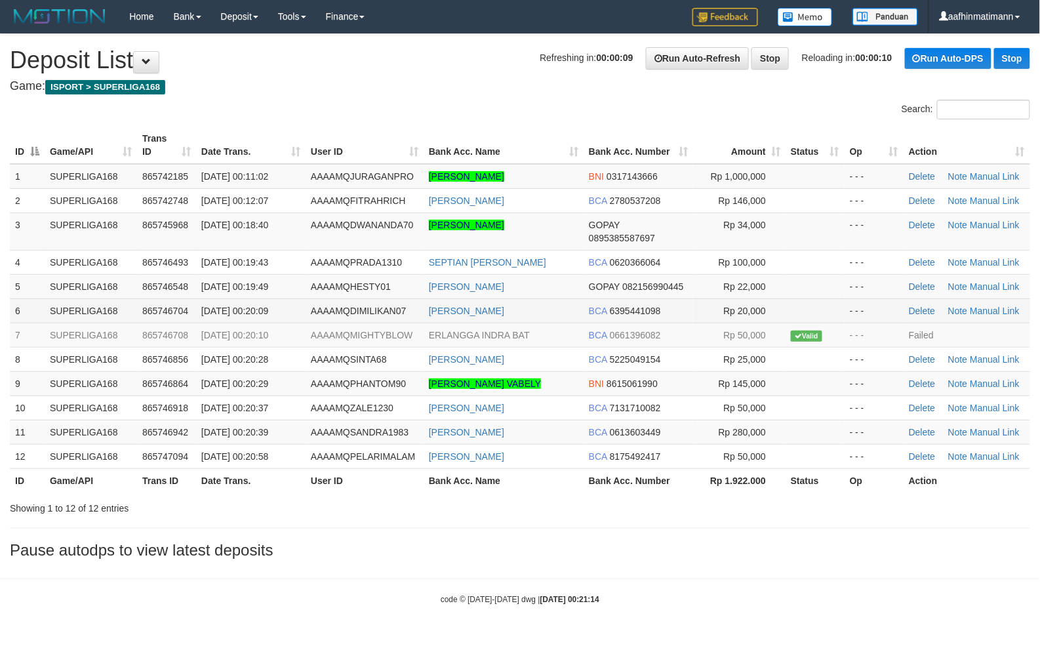
drag, startPoint x: 277, startPoint y: 298, endPoint x: 266, endPoint y: 298, distance: 11.1
click at [266, 298] on td "[DATE] 00:20:09" at bounding box center [250, 310] width 109 height 24
click at [278, 303] on td "[DATE] 00:20:09" at bounding box center [250, 310] width 109 height 24
click at [294, 311] on td "[DATE] 00:20:09" at bounding box center [250, 310] width 109 height 24
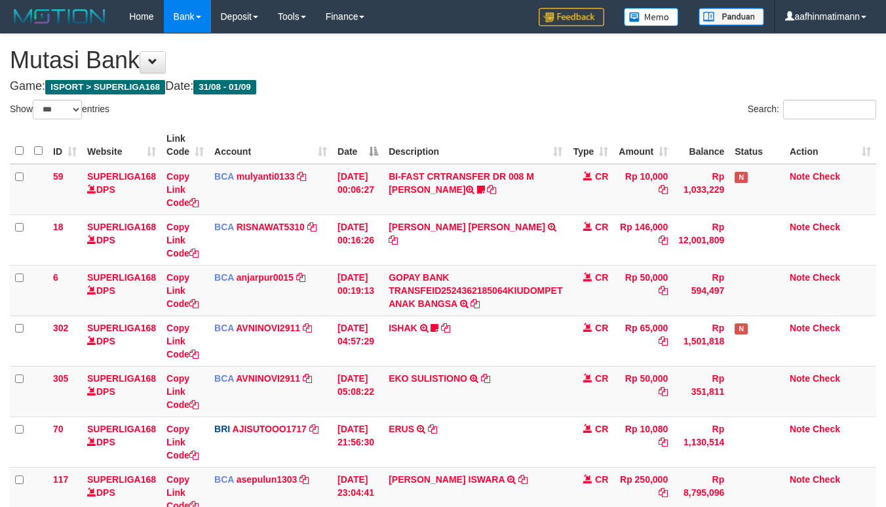
select select "***"
click at [482, 102] on div "Search:" at bounding box center [665, 111] width 424 height 23
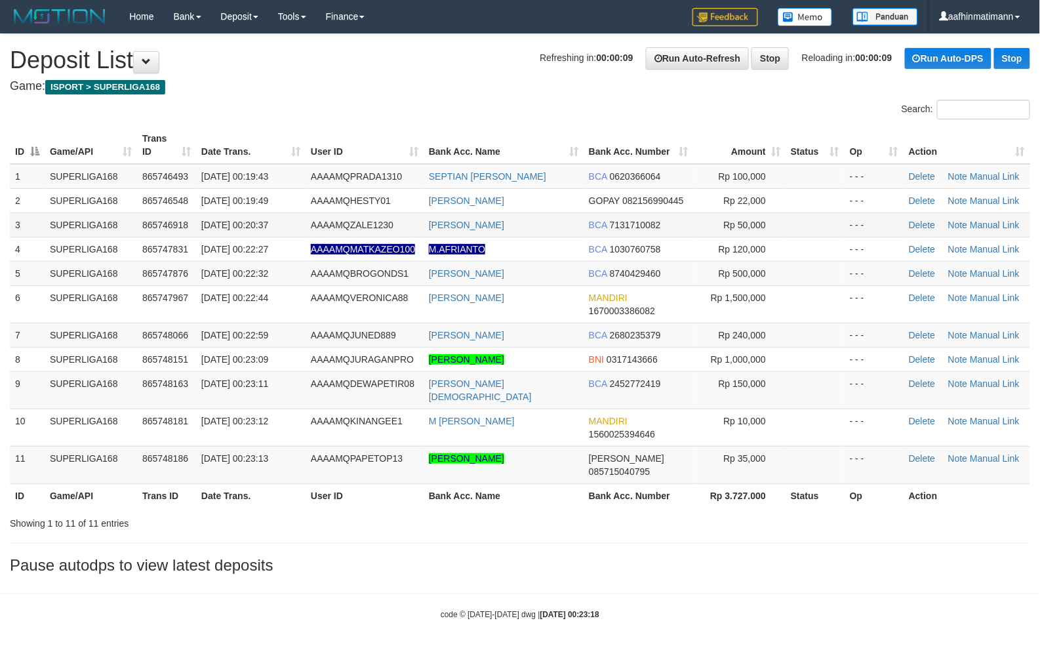
drag, startPoint x: 170, startPoint y: 296, endPoint x: 31, endPoint y: 218, distance: 159.7
click at [169, 296] on span "865747967" at bounding box center [165, 297] width 46 height 10
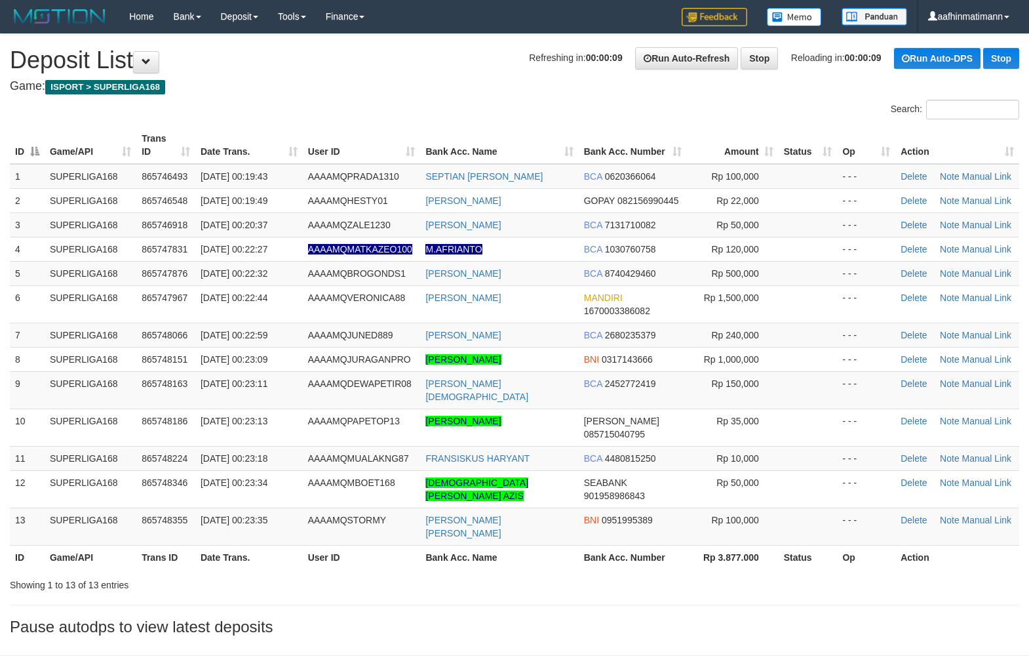
click at [415, 116] on div "Search:" at bounding box center [514, 111] width 1029 height 23
click at [405, 121] on div "Search:" at bounding box center [514, 111] width 1029 height 23
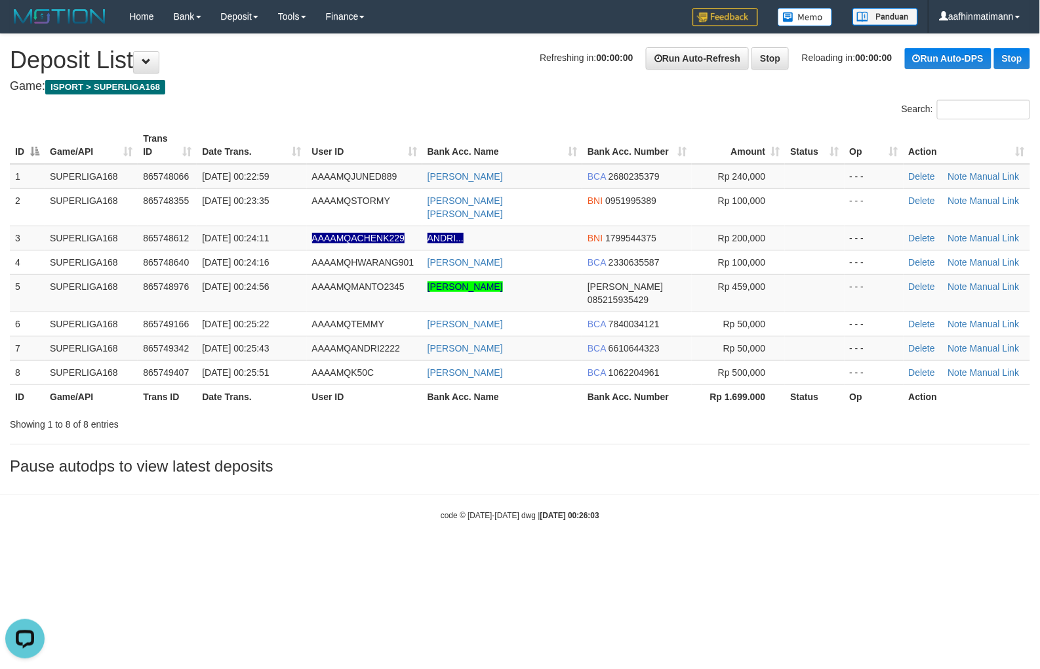
click at [452, 112] on div "Search:" at bounding box center [520, 111] width 1040 height 23
drag, startPoint x: 266, startPoint y: 292, endPoint x: 5, endPoint y: 396, distance: 280.8
click at [245, 316] on tbody "1 SUPERLIGA168 865748066 01/09/2025 00:22:59 AAAAMQJUNED889 ALDI MAULANA BCA 26…" at bounding box center [520, 274] width 1020 height 221
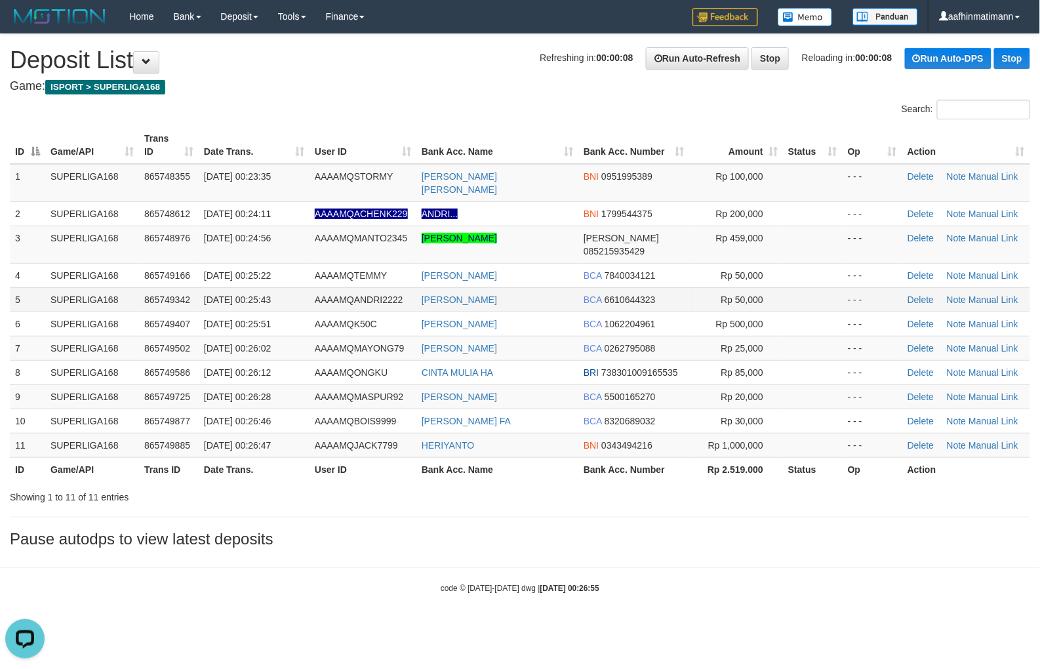
click at [231, 287] on td "[DATE] 00:25:43" at bounding box center [254, 299] width 111 height 24
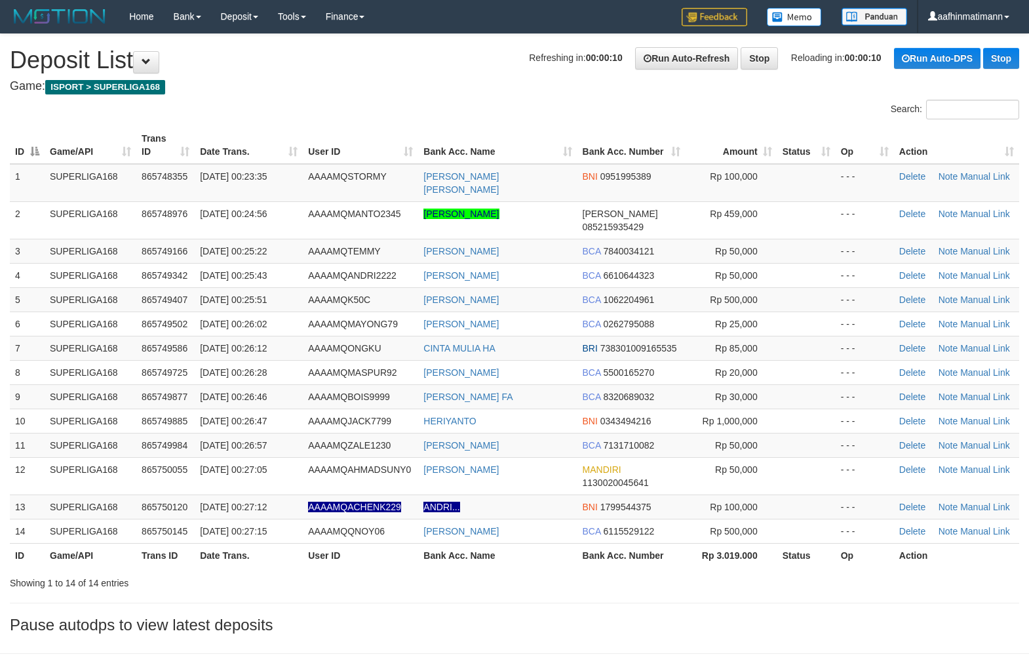
click at [511, 119] on div "Search:" at bounding box center [514, 111] width 1029 height 23
click at [260, 287] on td "[DATE] 00:25:51" at bounding box center [249, 299] width 108 height 24
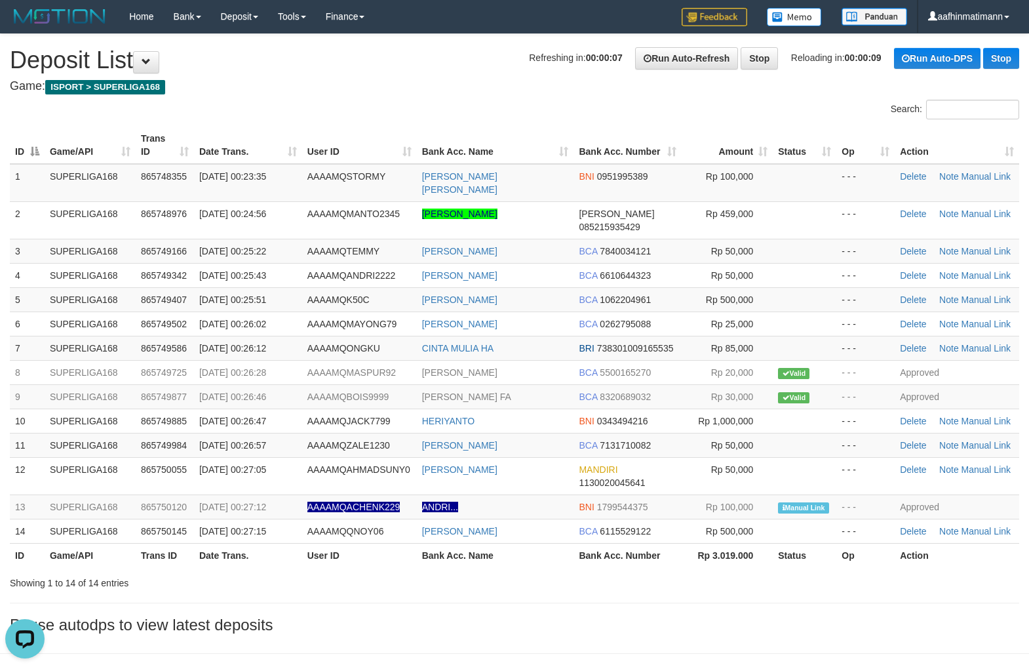
click at [261, 543] on th "Date Trans." at bounding box center [248, 555] width 108 height 24
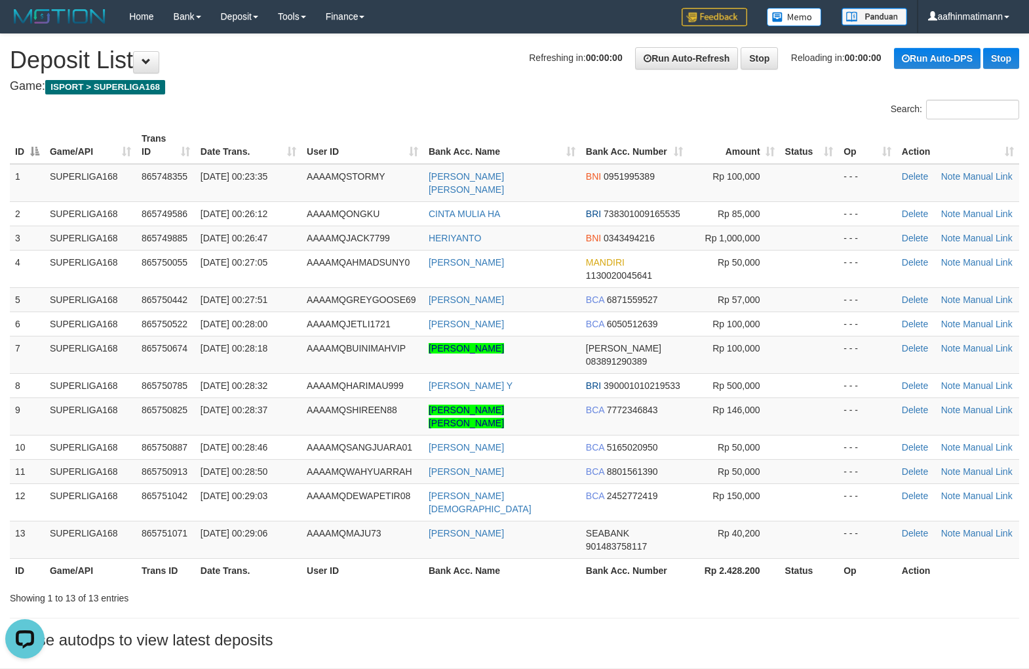
click at [529, 67] on div "Refreshing in: 00:00:00 Run Auto-Refresh Stop Reloading in: 00:00:00 Run Auto-D…" at bounding box center [774, 58] width 490 height 22
drag, startPoint x: 507, startPoint y: 67, endPoint x: 480, endPoint y: 112, distance: 52.6
click at [529, 66] on div "Refreshing in: 00:00:00 Run Auto-Refresh Stop Reloading in: 00:00:00 Run Auto-D…" at bounding box center [774, 58] width 490 height 22
click at [466, 161] on th "Bank Acc. Name" at bounding box center [502, 145] width 157 height 37
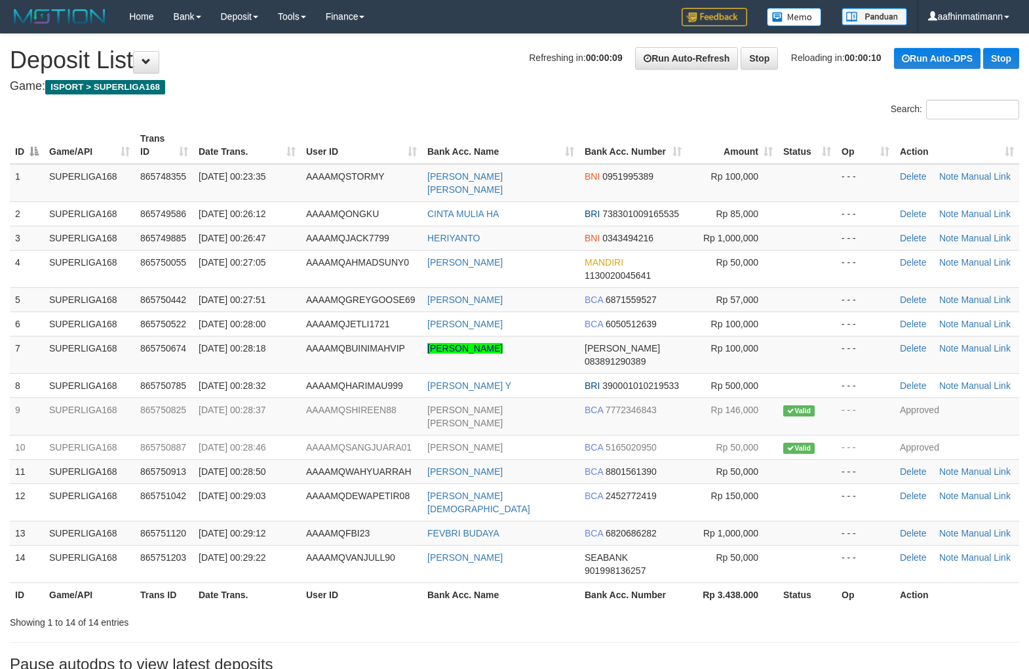
drag, startPoint x: 525, startPoint y: 140, endPoint x: 523, endPoint y: 149, distance: 10.0
click at [241, 343] on span "[DATE] 00:28:18" at bounding box center [232, 348] width 67 height 10
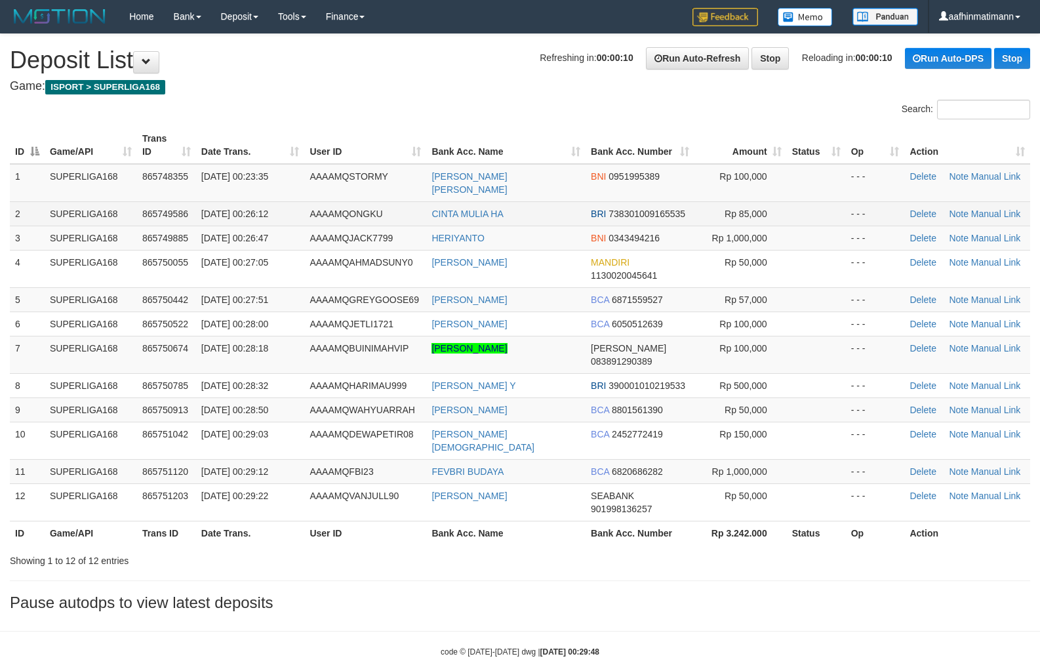
click at [9, 408] on div "ID Game/API Trans ID Date Trans. User ID Bank Acc. Name Bank Acc. Number Amount…" at bounding box center [520, 336] width 1040 height 426
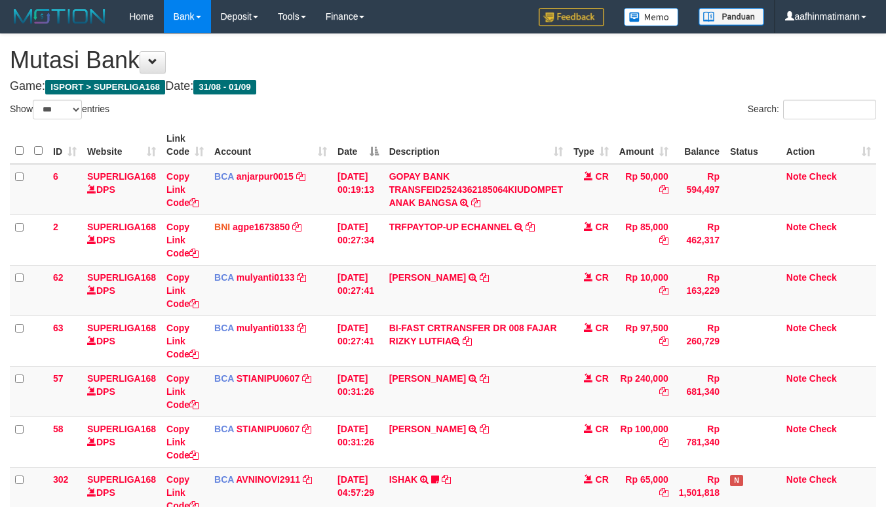
select select "***"
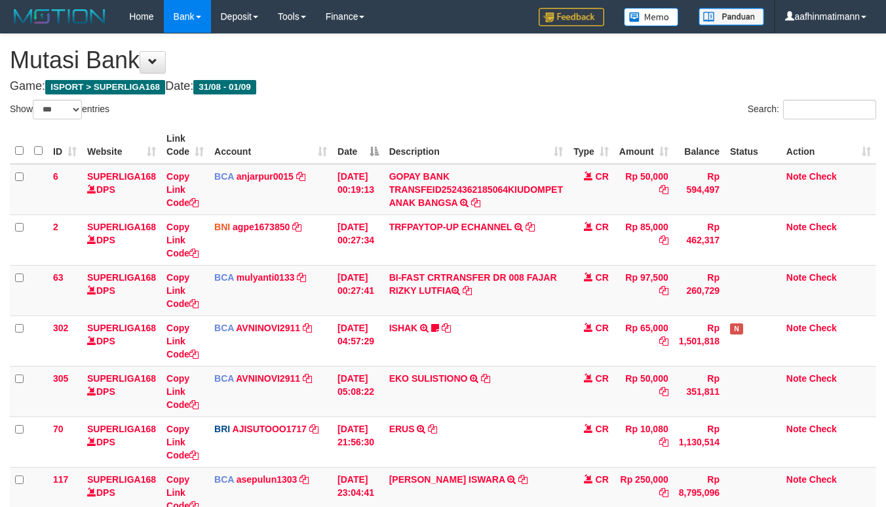
select select "***"
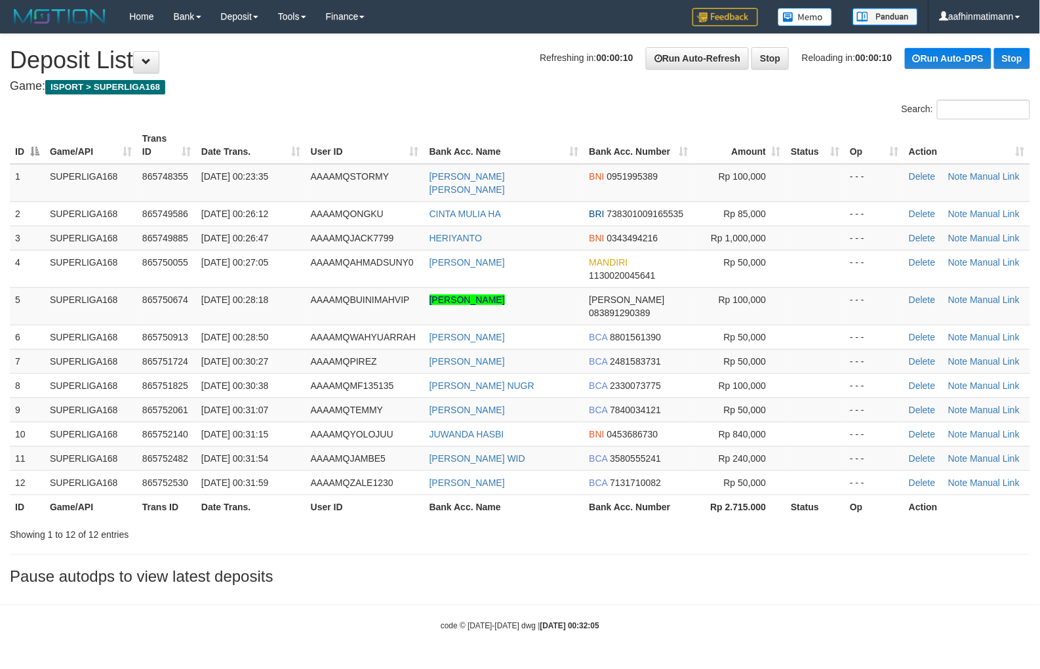
click at [311, 136] on th "User ID" at bounding box center [365, 145] width 119 height 37
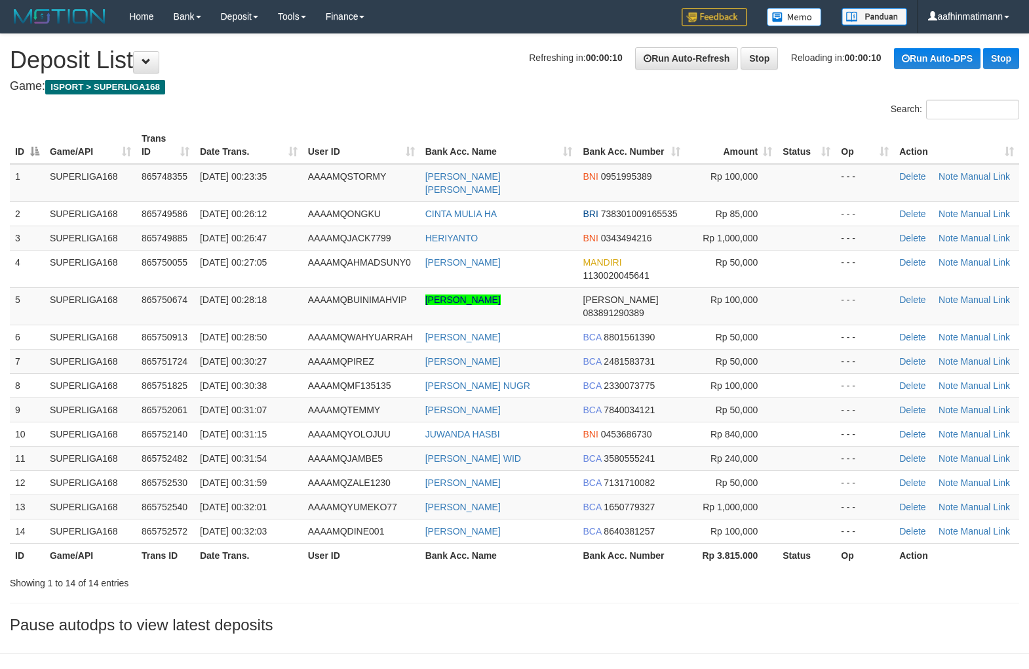
click at [288, 292] on td "[DATE] 00:28:18" at bounding box center [249, 305] width 108 height 37
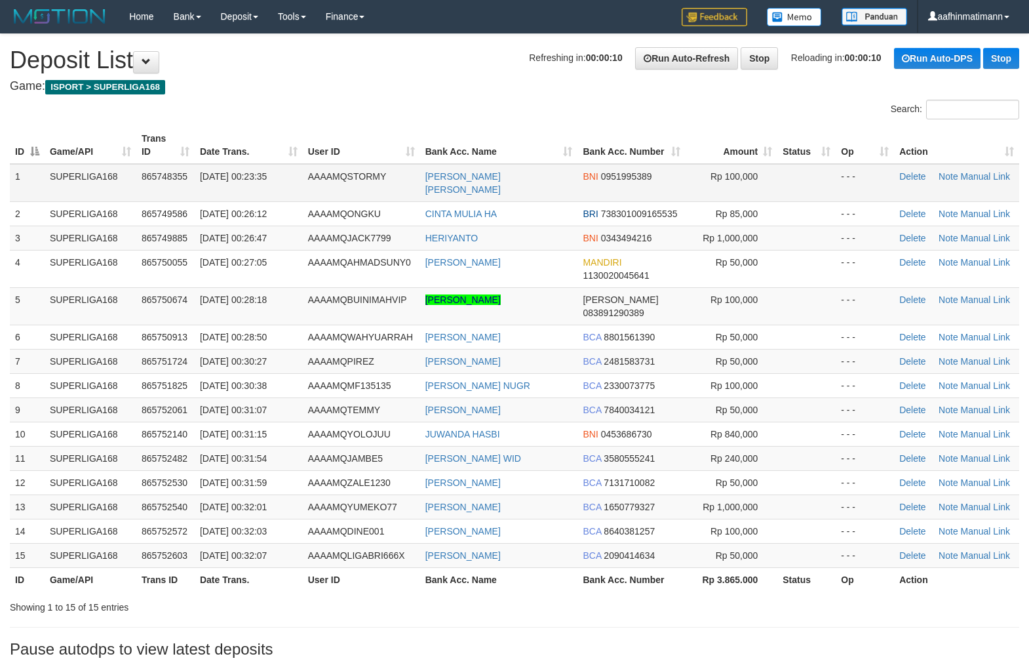
click at [330, 185] on td "AAAAMQSTORMY" at bounding box center [361, 183] width 117 height 38
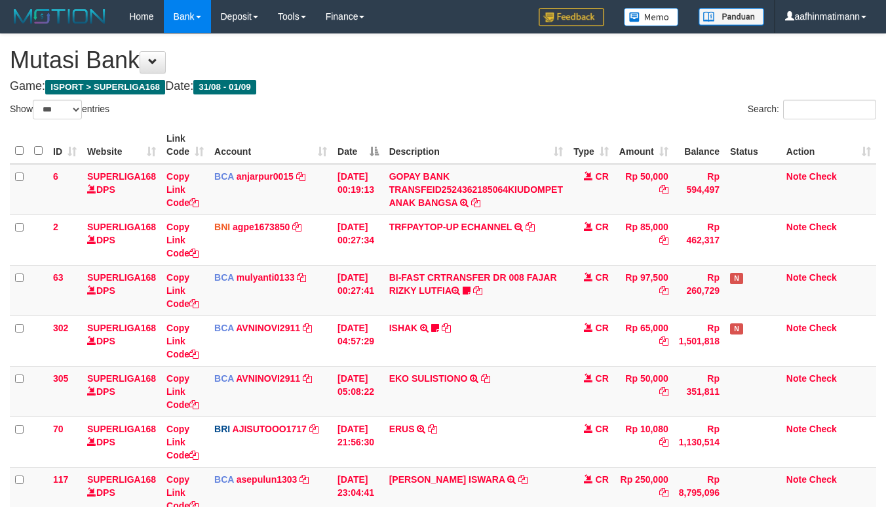
select select "***"
drag, startPoint x: 305, startPoint y: 151, endPoint x: 341, endPoint y: 177, distance: 44.2
click at [304, 159] on th "Account" at bounding box center [270, 145] width 123 height 37
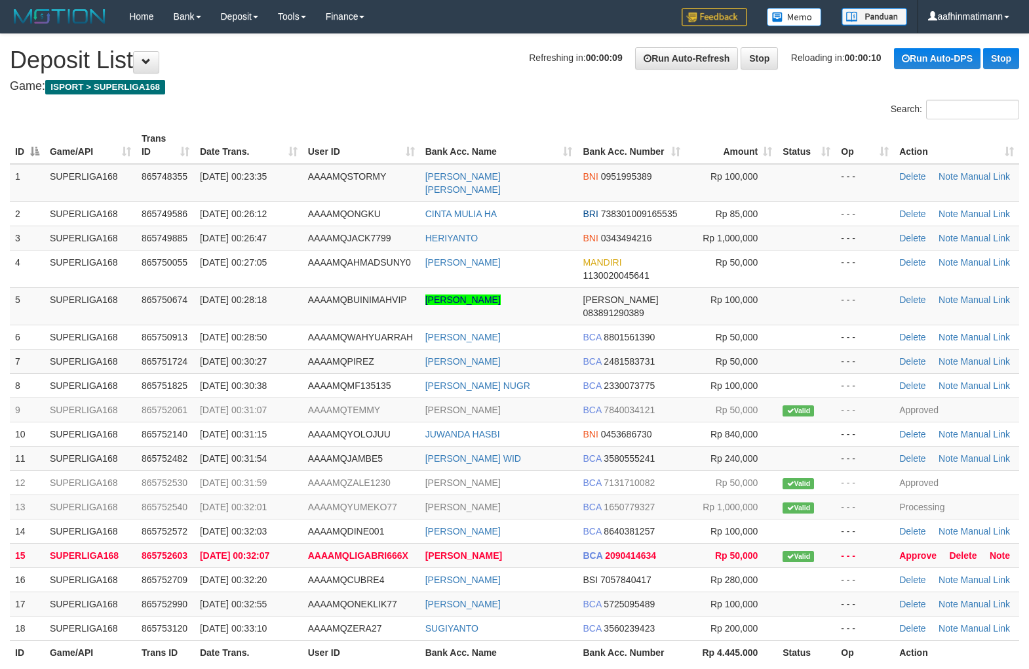
click at [498, 105] on div "Search:" at bounding box center [514, 111] width 1029 height 23
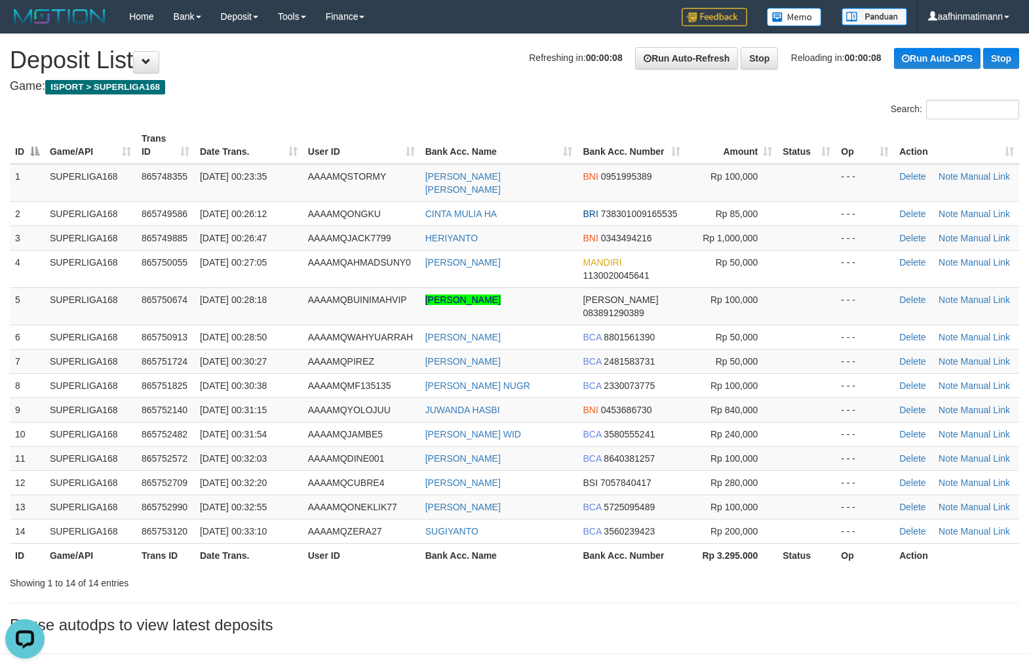
click at [421, 107] on div "Search:" at bounding box center [514, 111] width 1029 height 23
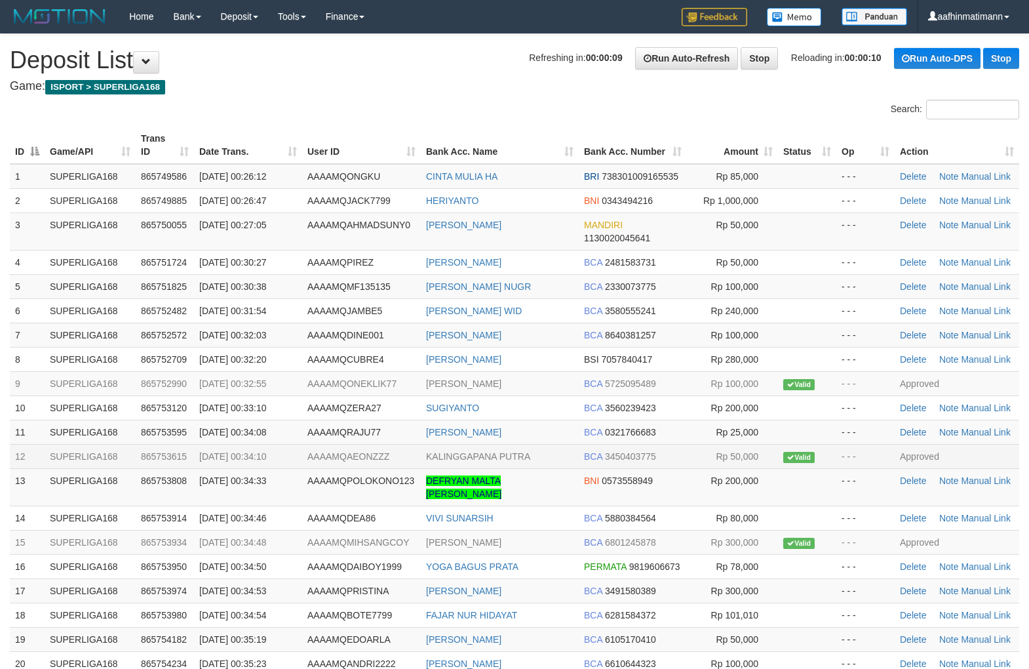
drag, startPoint x: 349, startPoint y: 315, endPoint x: 132, endPoint y: 460, distance: 261.3
click at [342, 325] on tbody "1 SUPERLIGA168 865749586 [DATE] 00:26:12 AAAAMQONGKU CINTA MULIA HA BRI 7383010…" at bounding box center [515, 420] width 1010 height 512
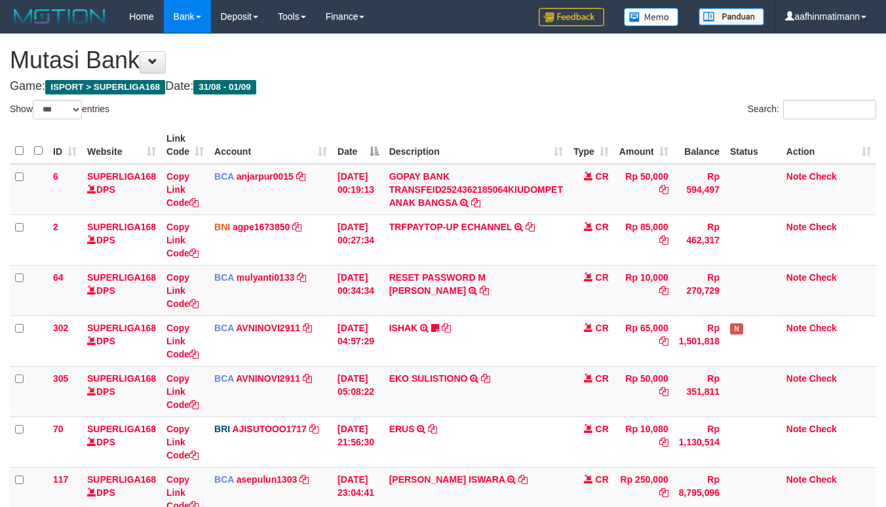
select select "***"
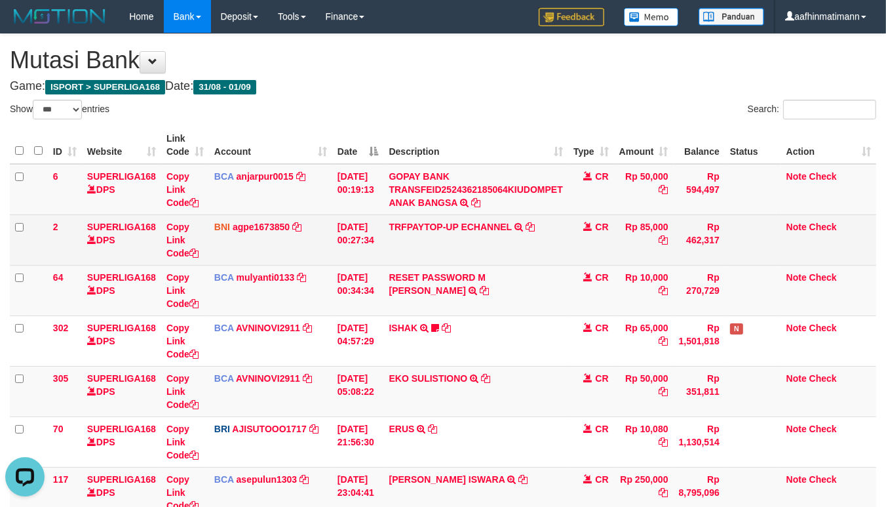
click at [495, 245] on td "TRFPAYTOP-UP ECHANNEL TRF/PAY/TOP-UP ECHANNEL" at bounding box center [476, 239] width 184 height 50
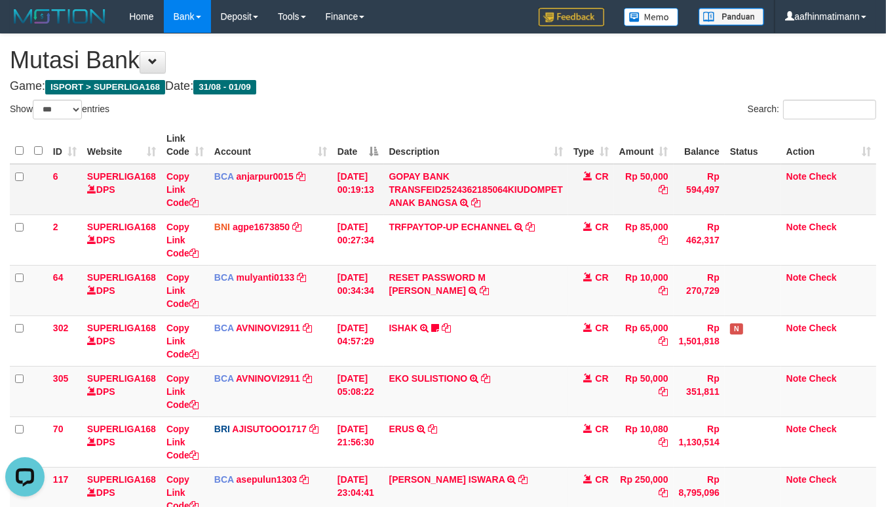
click at [543, 180] on td "GOPAY BANK TRANSFEID2524362185064KIUDOMPET ANAK BANGSA TRSF E-BANKING CR 0109/F…" at bounding box center [476, 189] width 184 height 51
drag, startPoint x: 543, startPoint y: 180, endPoint x: 532, endPoint y: 201, distance: 23.5
click at [528, 194] on td "GOPAY BANK TRANSFEID2524362185064KIUDOMPET ANAK BANGSA TRSF E-BANKING CR 0109/F…" at bounding box center [476, 189] width 184 height 51
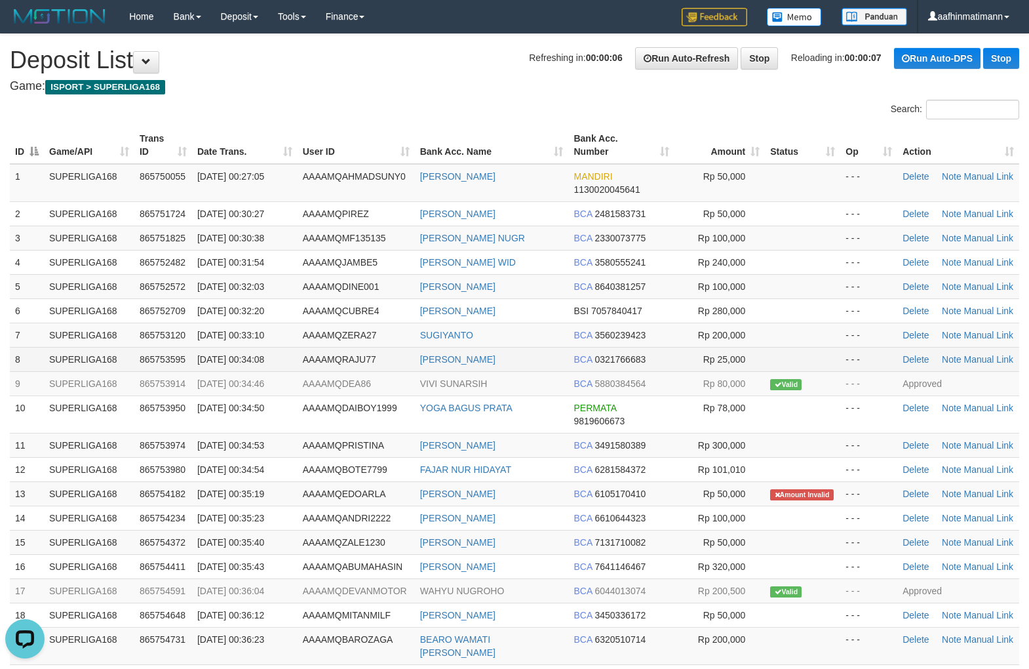
click at [611, 338] on span "3560239423" at bounding box center [620, 335] width 51 height 10
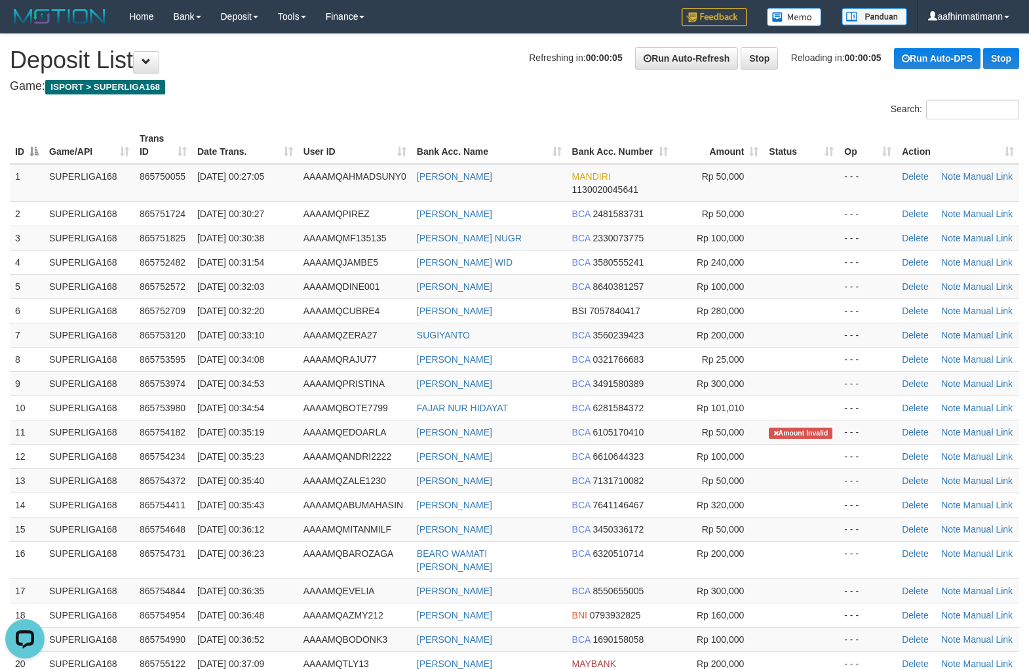
click at [413, 55] on h1 "Refreshing in: 00:00:05 Run Auto-Refresh Stop Reloading in: 00:00:05 Run Auto-D…" at bounding box center [515, 60] width 1010 height 26
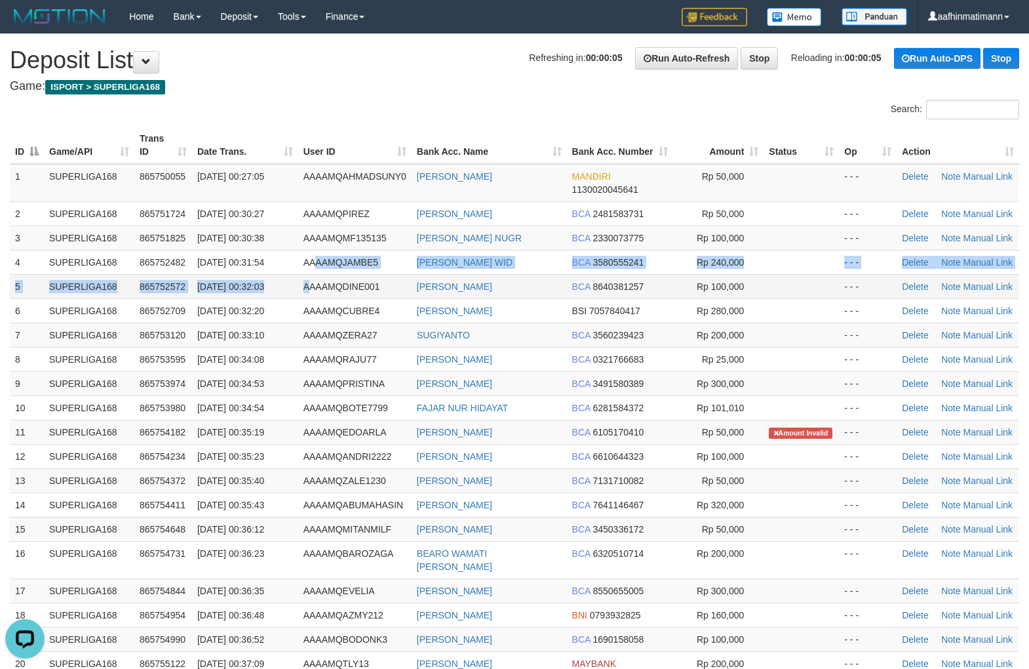
drag, startPoint x: 313, startPoint y: 270, endPoint x: 309, endPoint y: 275, distance: 7.0
click at [309, 275] on tbody "1 SUPERLIGA168 865750055 01/09/2025 00:27:05 AAAAMQAHMADSUNY0 AHMAD SUNY MANDIR…" at bounding box center [515, 445] width 1010 height 563
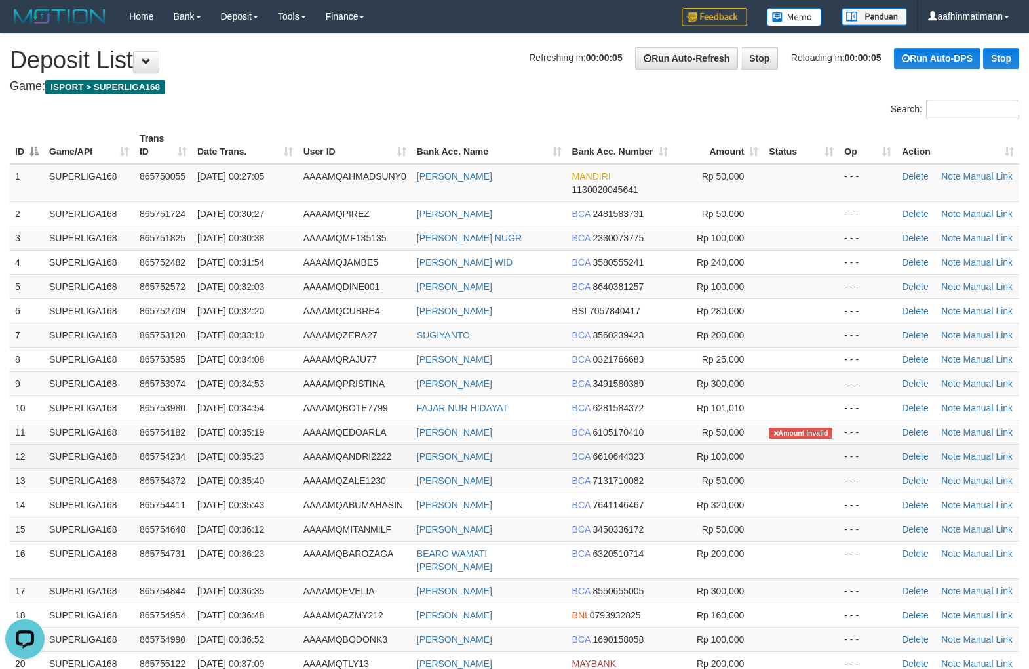
click at [250, 462] on td "01/09/2025 00:35:23" at bounding box center [245, 456] width 106 height 24
click at [241, 448] on td "01/09/2025 00:35:23" at bounding box center [245, 456] width 106 height 24
click at [239, 448] on td "01/09/2025 00:35:23" at bounding box center [245, 456] width 106 height 24
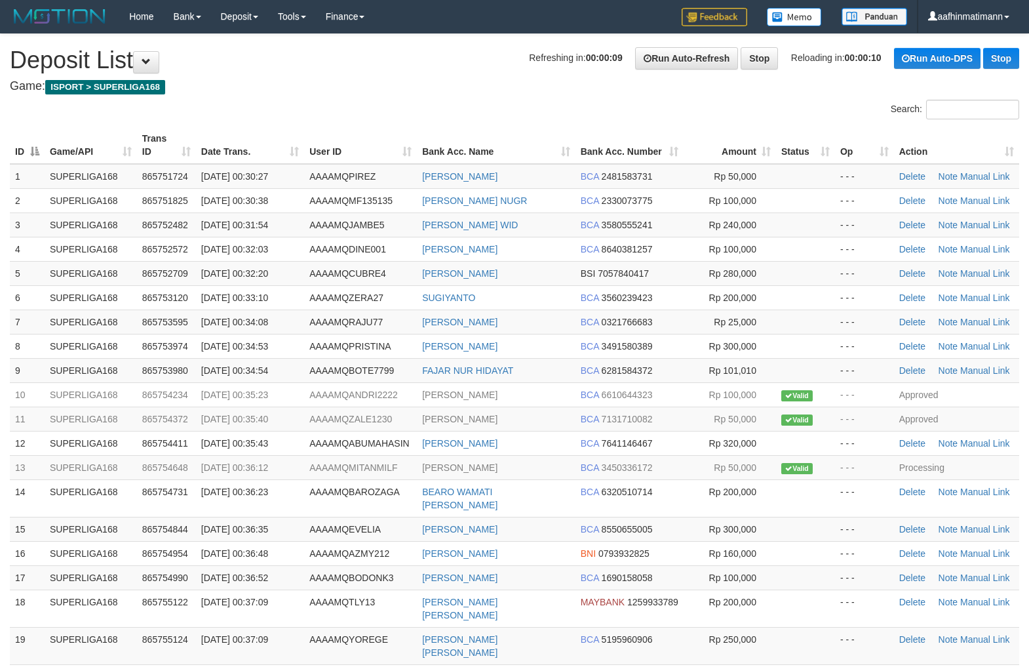
click at [396, 56] on h1 "Refreshing in: 00:00:09 Run Auto-Refresh Stop Reloading in: 00:00:10 Run Auto-D…" at bounding box center [515, 60] width 1010 height 26
click at [147, 384] on td "865754234" at bounding box center [166, 394] width 59 height 24
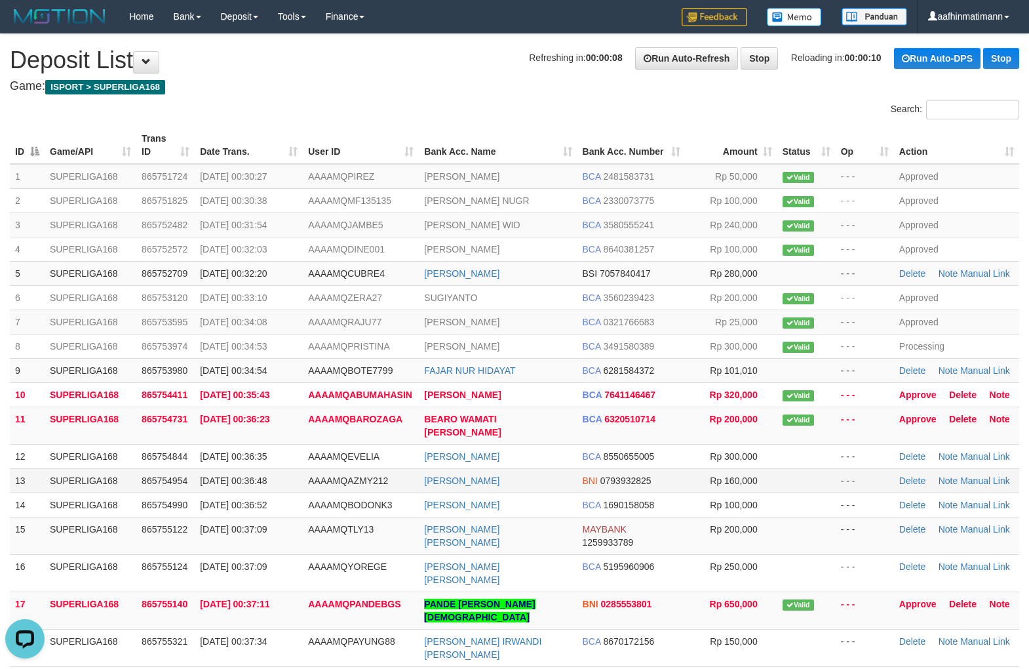
drag, startPoint x: 452, startPoint y: 449, endPoint x: 455, endPoint y: 460, distance: 11.5
click at [450, 460] on tbody "1 SUPERLIGA168 865751724 [DATE] 00:30:27 AAAAMQPIREZ [PERSON_NAME] BCA 24815837…" at bounding box center [515, 415] width 1010 height 503
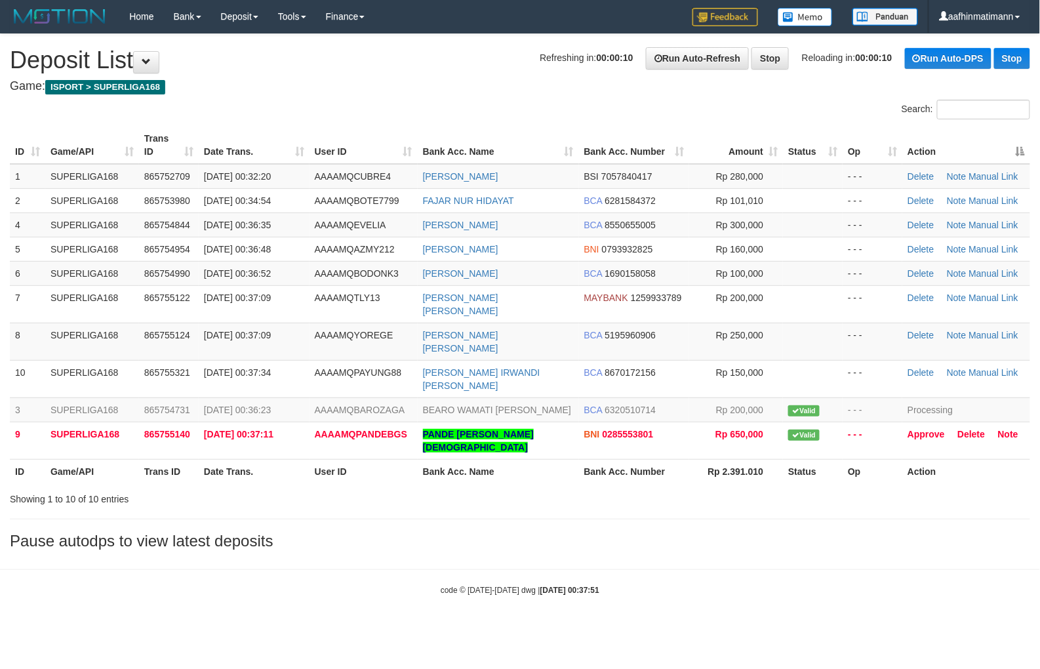
click at [1005, 151] on th "Action" at bounding box center [966, 145] width 128 height 37
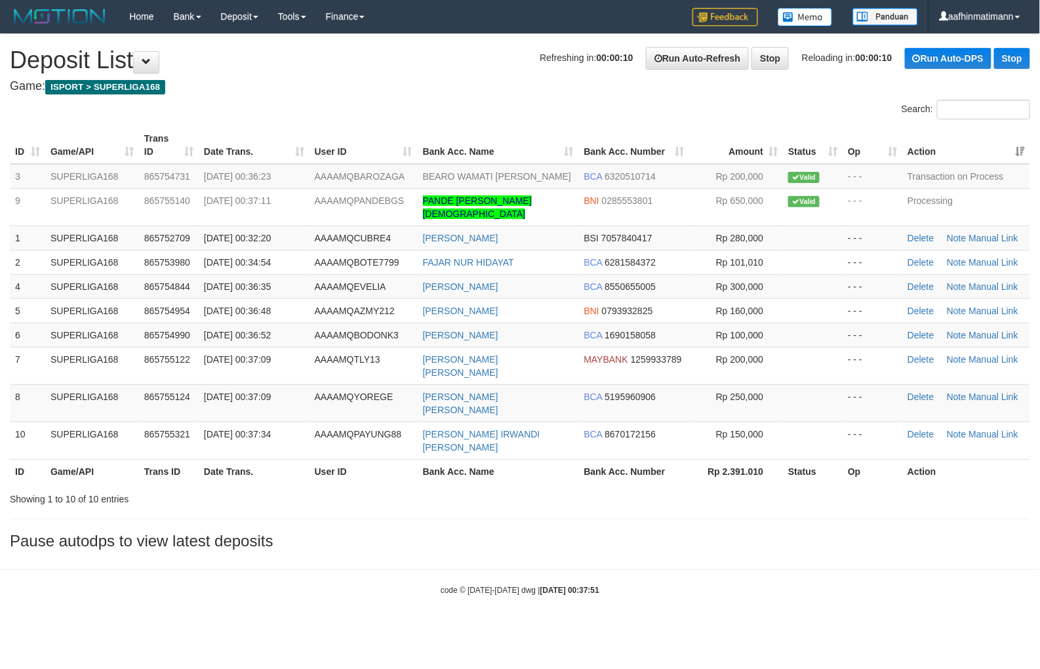
click at [1005, 151] on th "Action" at bounding box center [966, 145] width 128 height 37
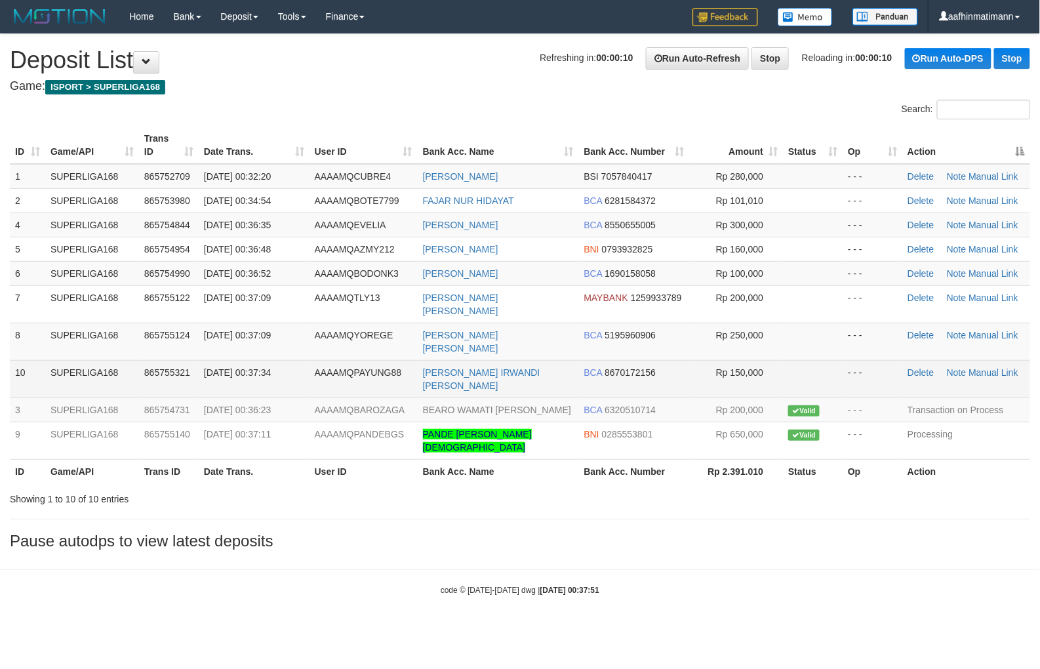
drag, startPoint x: 374, startPoint y: 352, endPoint x: 368, endPoint y: 357, distance: 7.5
click at [375, 360] on td "AAAAMQPAYUNG88" at bounding box center [363, 378] width 108 height 37
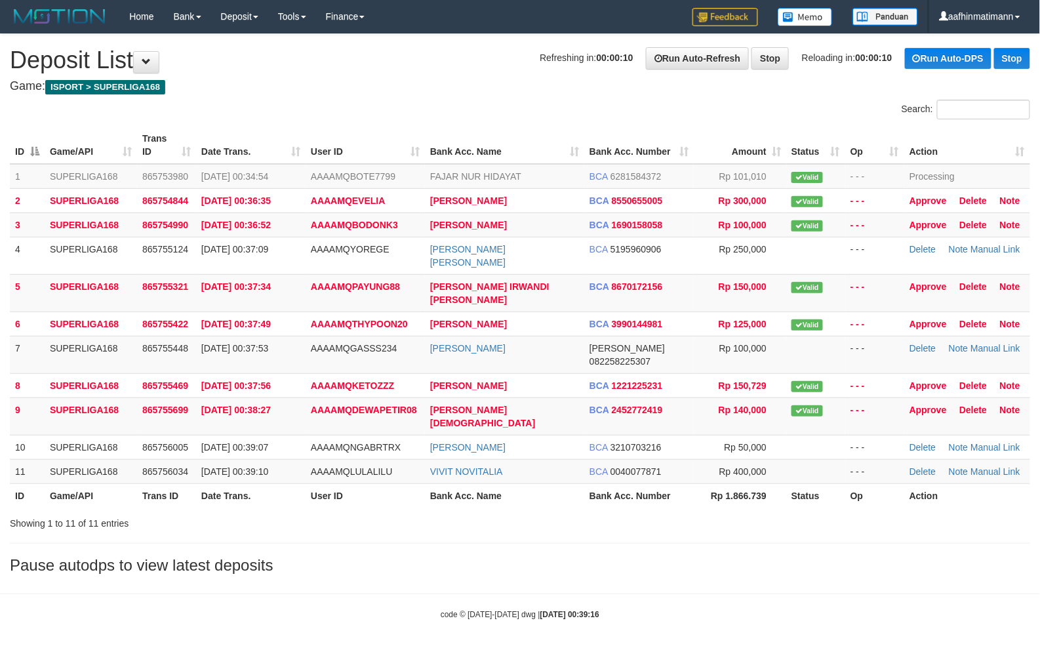
click at [199, 459] on td "[DATE] 00:39:10" at bounding box center [250, 471] width 109 height 24
click at [256, 207] on td "[DATE] 00:36:35" at bounding box center [250, 200] width 109 height 24
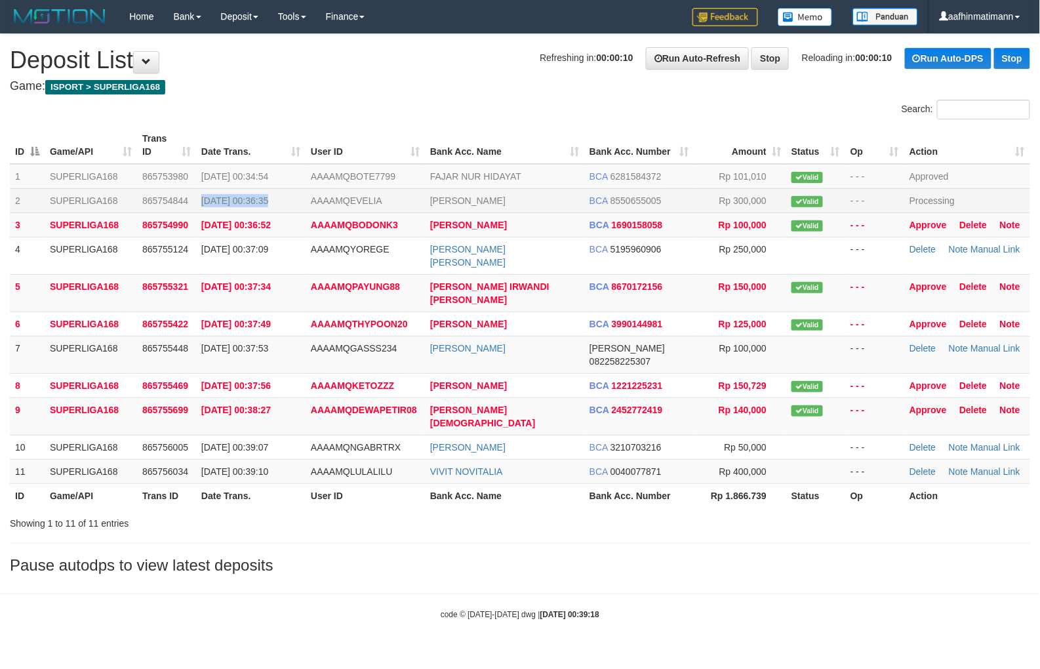
click at [253, 210] on td "[DATE] 00:36:35" at bounding box center [250, 200] width 109 height 24
